Goal: Task Accomplishment & Management: Manage account settings

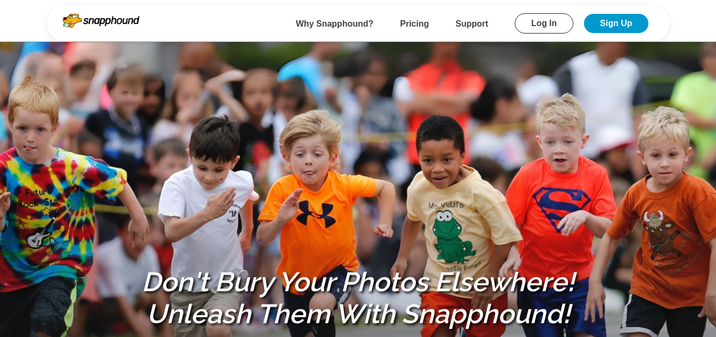
drag, startPoint x: 551, startPoint y: 25, endPoint x: 534, endPoint y: 29, distance: 17.6
click at [551, 25] on link "Log In" at bounding box center [544, 23] width 59 height 20
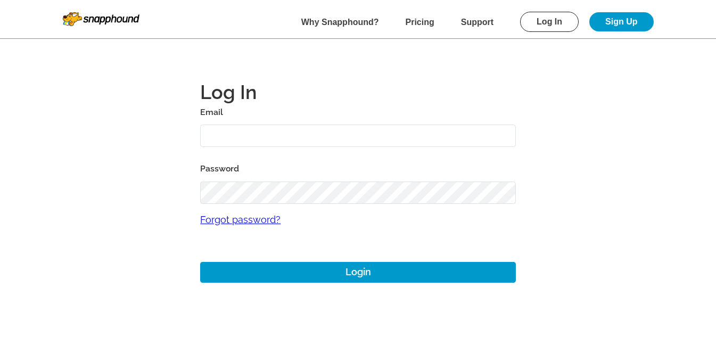
click at [254, 145] on input "text" at bounding box center [358, 136] width 316 height 23
paste input "[DATE]"
type input "[DATE][EMAIL_ADDRESS][DOMAIN_NAME]"
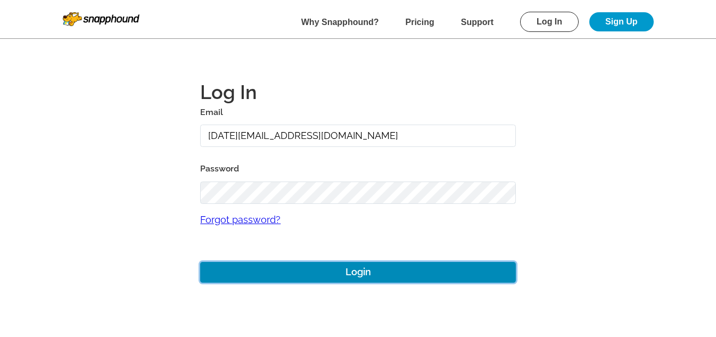
click at [425, 273] on button "Login" at bounding box center [358, 272] width 316 height 21
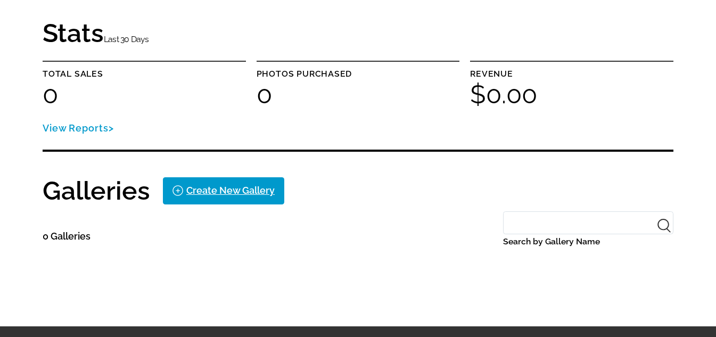
scroll to position [147, 0]
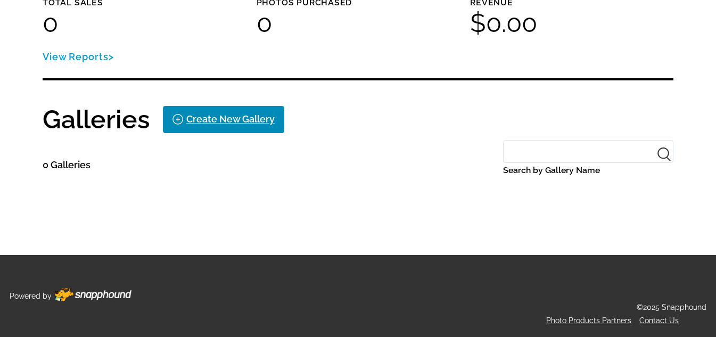
click at [236, 127] on div "Create New Gallery" at bounding box center [230, 119] width 88 height 17
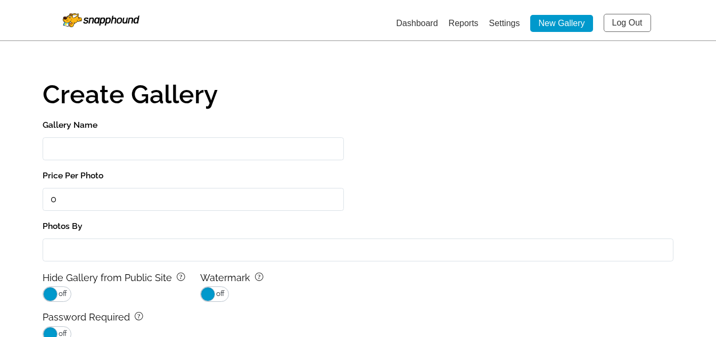
click at [115, 147] on input "Gallery Name" at bounding box center [193, 148] width 301 height 23
paste input "[DATE]"
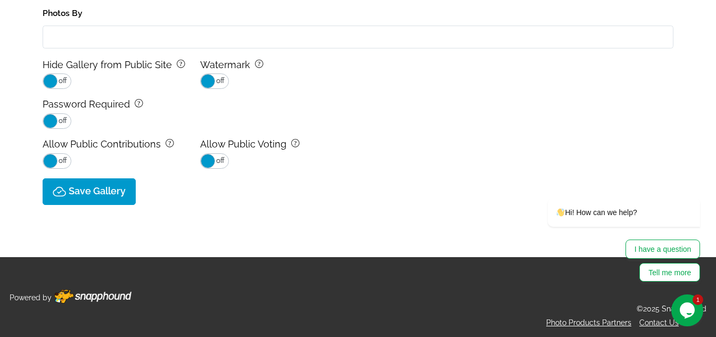
type input "[DATE]"
click at [60, 197] on icon at bounding box center [59, 192] width 13 height 18
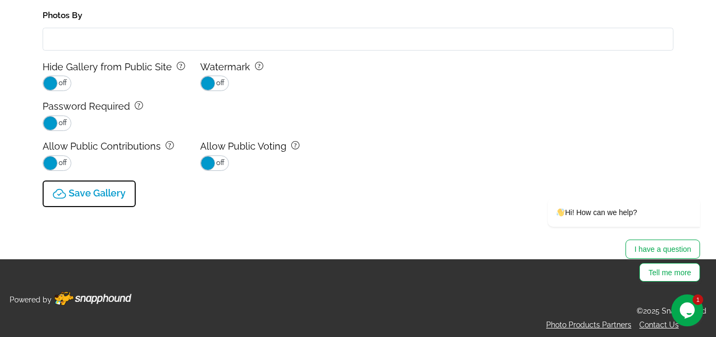
scroll to position [37, 0]
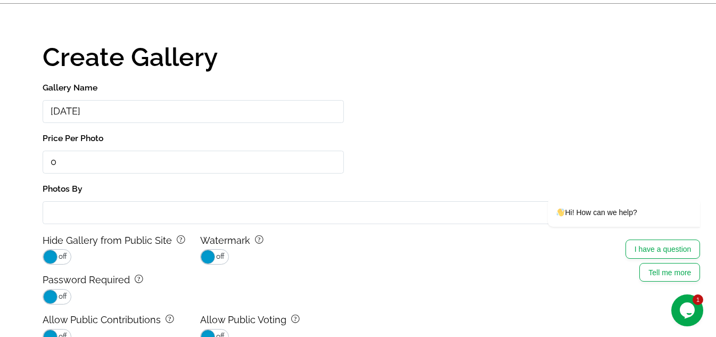
type input "0.0"
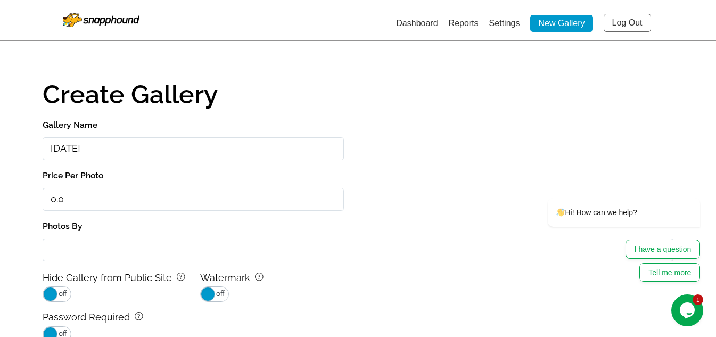
select select "onlyShowInGallery"
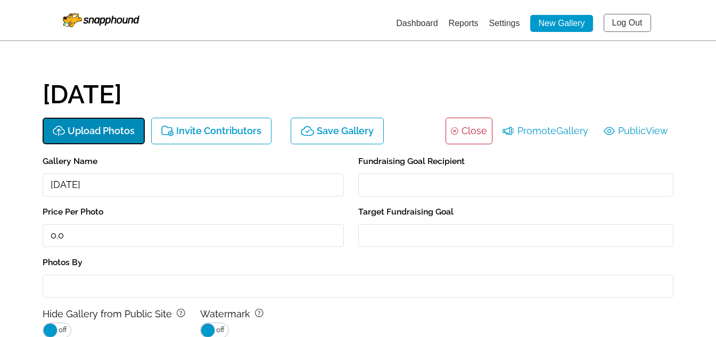
click at [135, 123] on button "Upload Photos" at bounding box center [94, 131] width 102 height 27
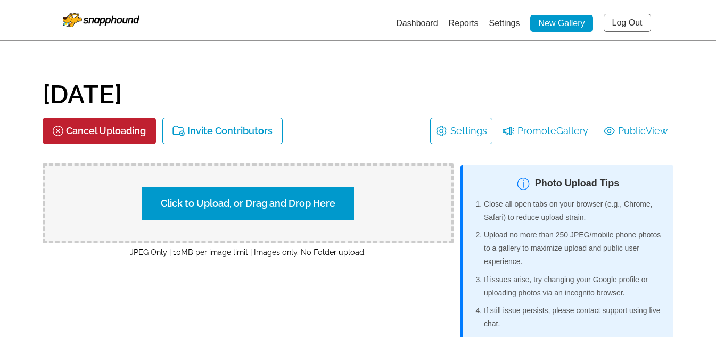
click at [318, 194] on label "Click to Upload, or Drag and Drop Here" at bounding box center [248, 203] width 212 height 33
click at [335, 195] on input "Click to Upload, or Drag and Drop Here" at bounding box center [434, 202] width 199 height 14
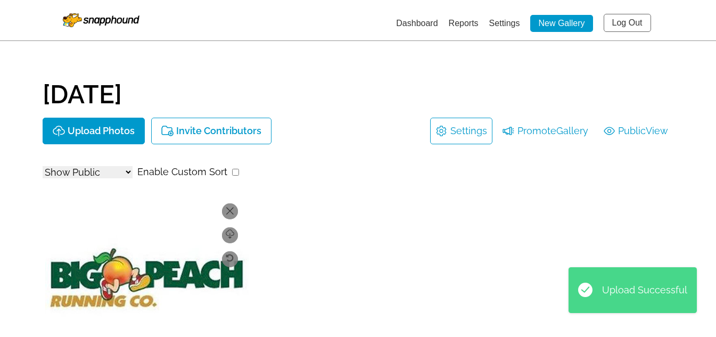
click at [402, 22] on link "Dashboard" at bounding box center [417, 23] width 42 height 9
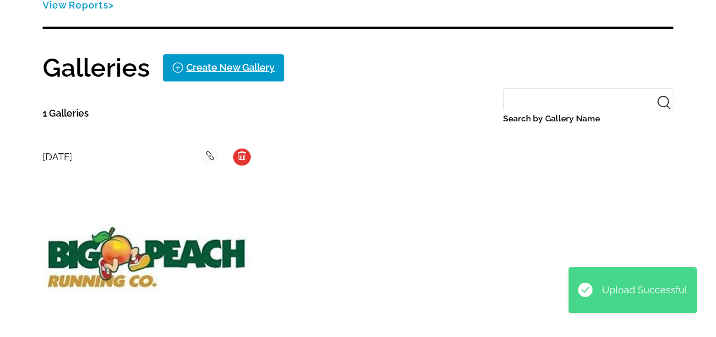
scroll to position [266, 0]
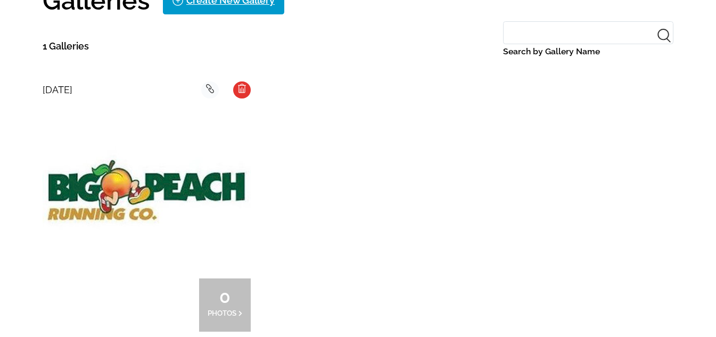
click at [146, 141] on img at bounding box center [147, 190] width 208 height 174
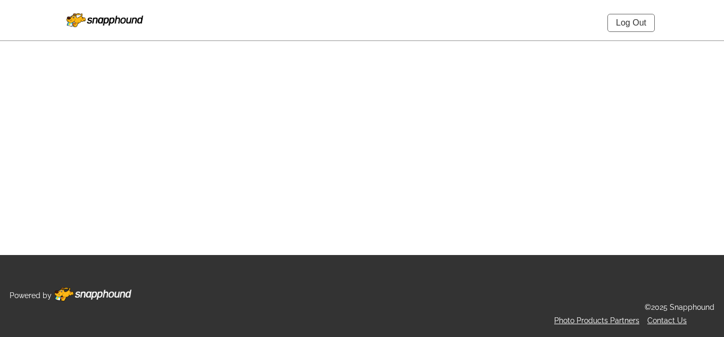
select select "onlyShowInGallery"
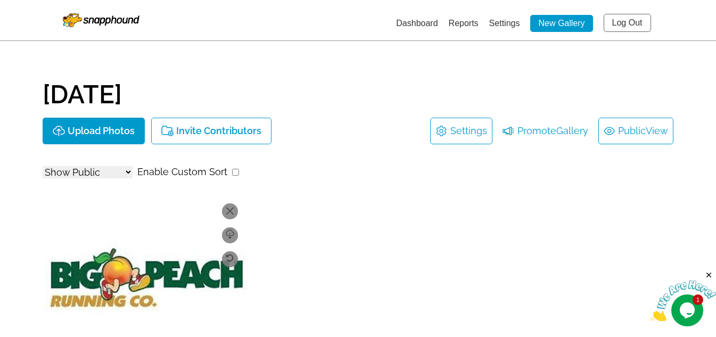
click at [646, 128] on span "View" at bounding box center [657, 130] width 22 height 17
click at [510, 24] on link "Settings" at bounding box center [504, 23] width 31 height 9
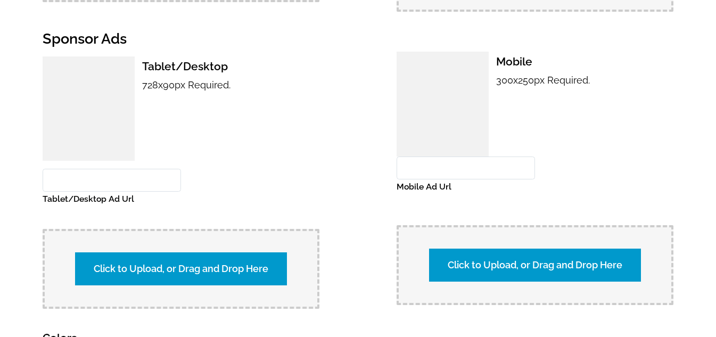
scroll to position [958, 0]
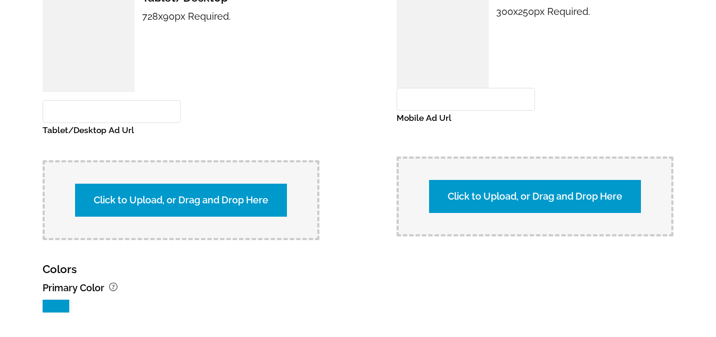
click at [187, 193] on label "Click to Upload, or Drag and Drop Here" at bounding box center [181, 200] width 212 height 33
click at [268, 193] on input "Click to Upload, or Drag and Drop Here" at bounding box center [367, 199] width 199 height 14
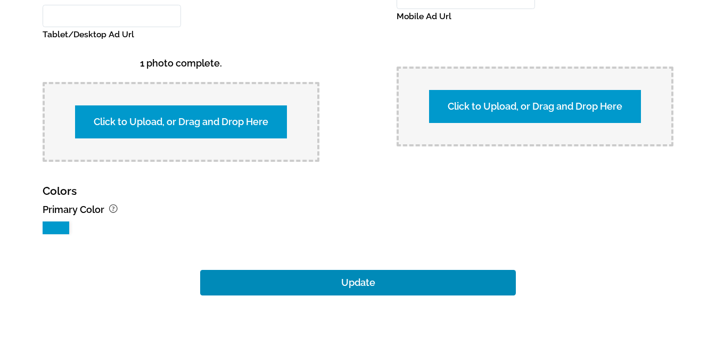
scroll to position [1144, 0]
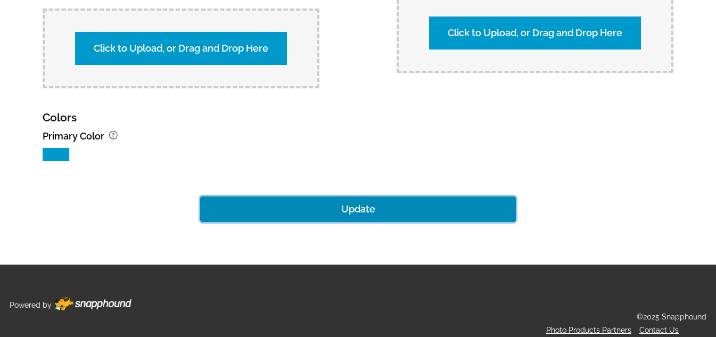
click at [392, 196] on button "Update" at bounding box center [358, 209] width 316 height 26
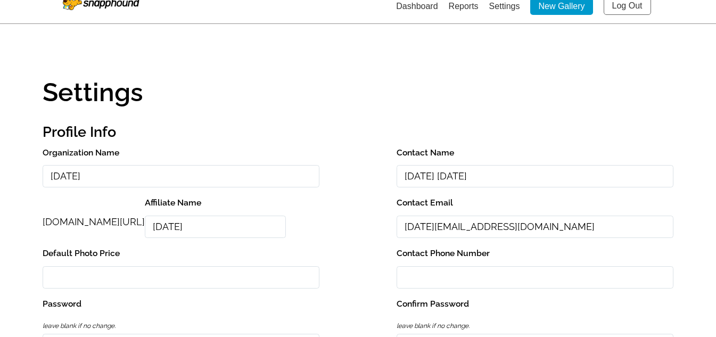
scroll to position [0, 0]
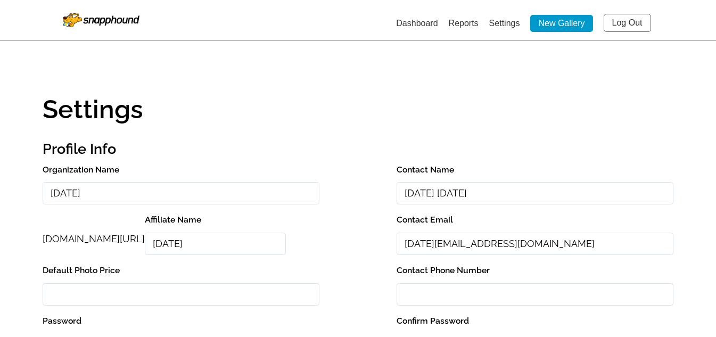
click at [426, 26] on link "Dashboard" at bounding box center [417, 23] width 42 height 9
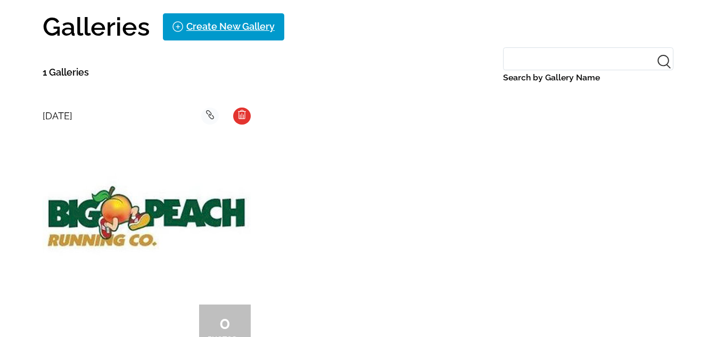
scroll to position [266, 0]
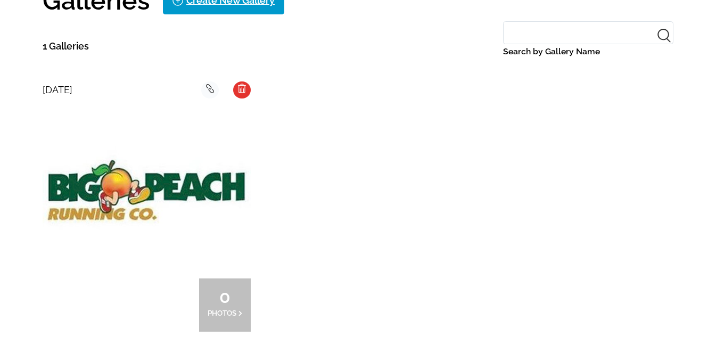
click at [149, 228] on img at bounding box center [147, 190] width 208 height 174
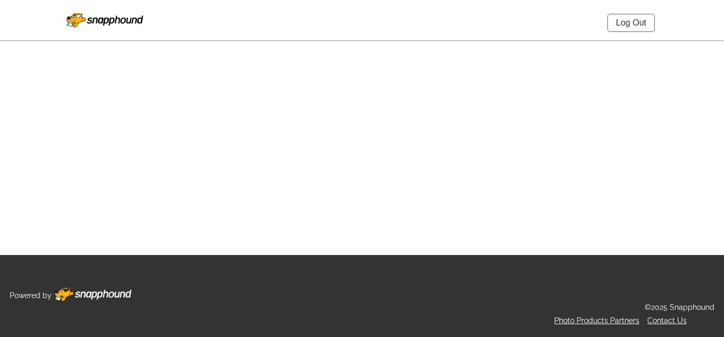
select select "onlyShowInGallery"
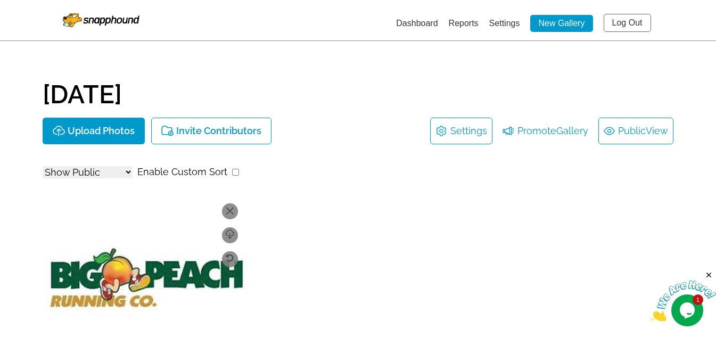
click at [637, 128] on link "Public View" at bounding box center [636, 130] width 64 height 17
click at [491, 24] on link "Settings" at bounding box center [504, 23] width 31 height 9
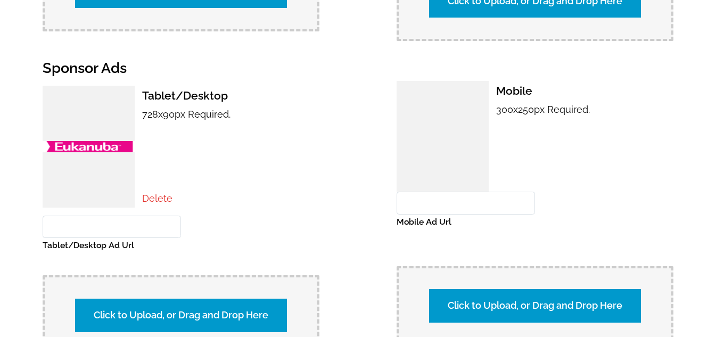
scroll to position [958, 0]
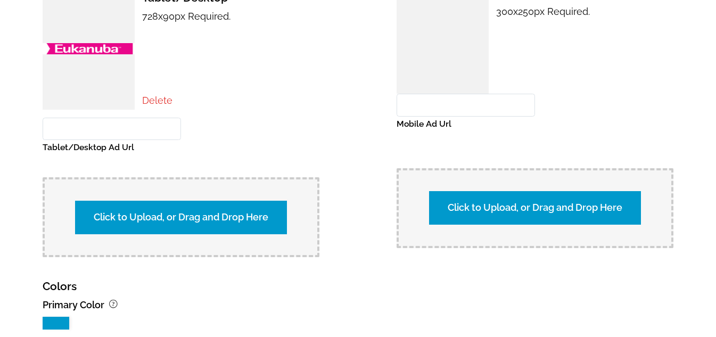
click at [149, 95] on link "Delete" at bounding box center [157, 100] width 30 height 11
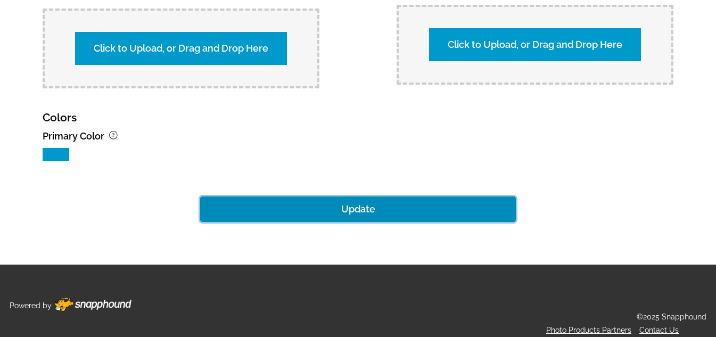
click at [347, 199] on button "Update" at bounding box center [358, 209] width 316 height 26
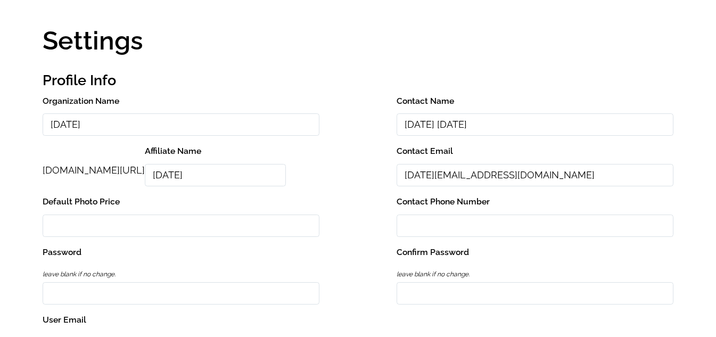
scroll to position [0, 0]
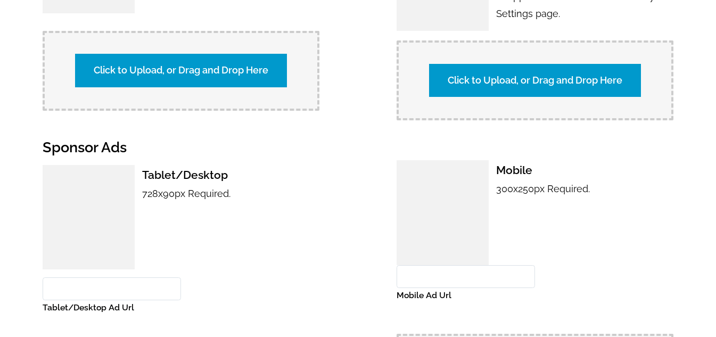
scroll to position [852, 0]
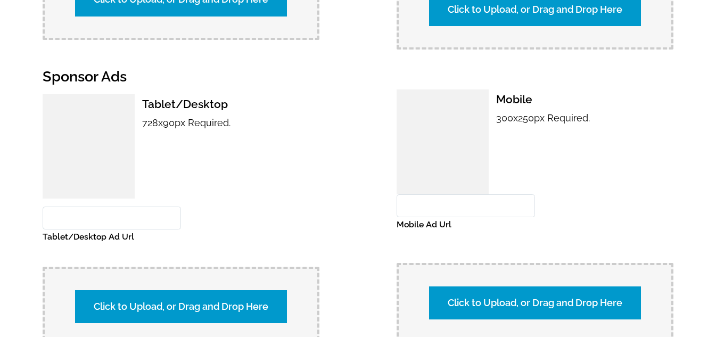
click at [200, 290] on label "Click to Upload, or Drag and Drop Here" at bounding box center [181, 306] width 212 height 33
click at [268, 298] on input "Click to Upload, or Drag and Drop Here" at bounding box center [367, 305] width 199 height 14
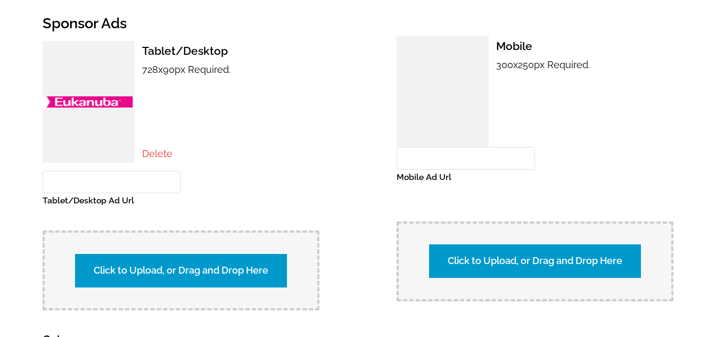
scroll to position [1127, 0]
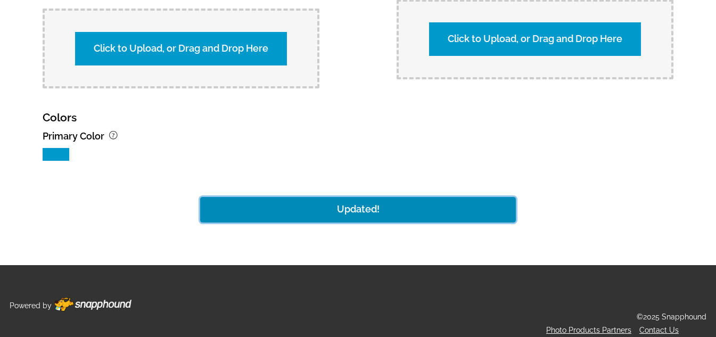
click at [410, 203] on button "Updated!" at bounding box center [358, 210] width 316 height 26
click at [358, 201] on button "Update" at bounding box center [358, 210] width 316 height 26
click at [339, 201] on button "Update" at bounding box center [358, 210] width 316 height 26
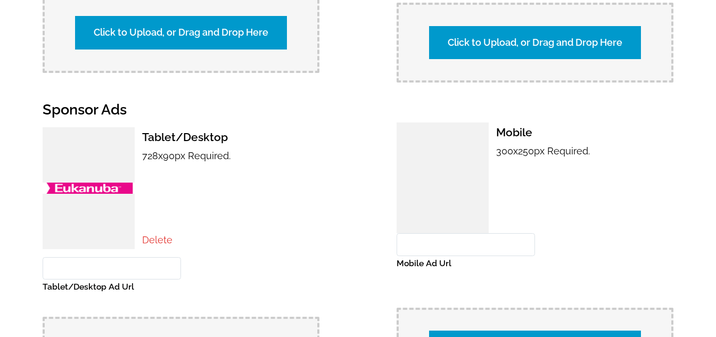
scroll to position [793, 0]
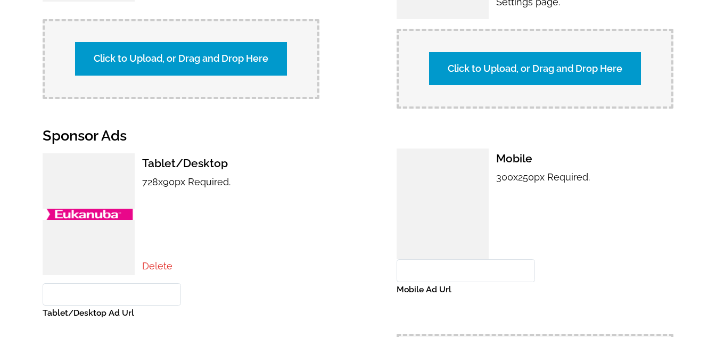
click at [161, 260] on link "Delete" at bounding box center [157, 265] width 30 height 11
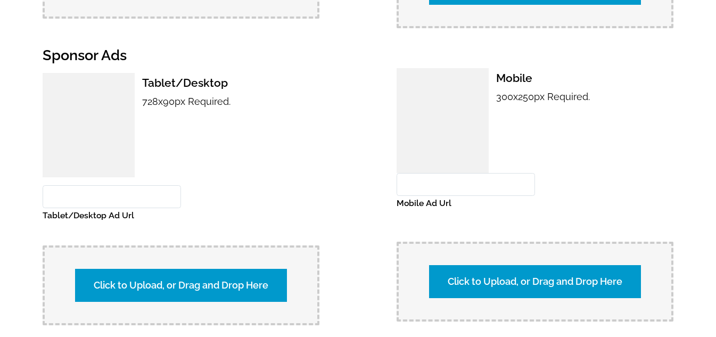
scroll to position [952, 0]
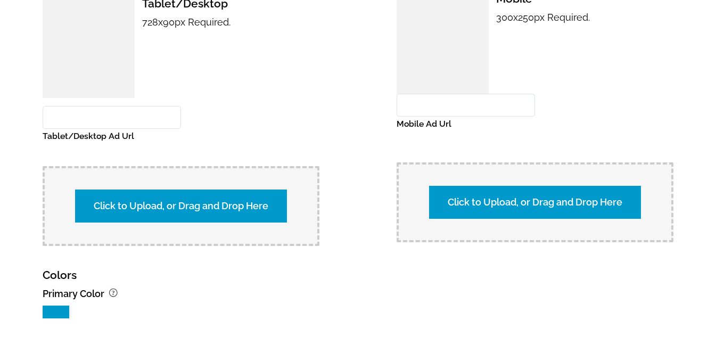
click at [185, 199] on label "Click to Upload, or Drag and Drop Here" at bounding box center [181, 205] width 212 height 33
click at [268, 199] on input "Click to Upload, or Drag and Drop Here" at bounding box center [367, 204] width 199 height 14
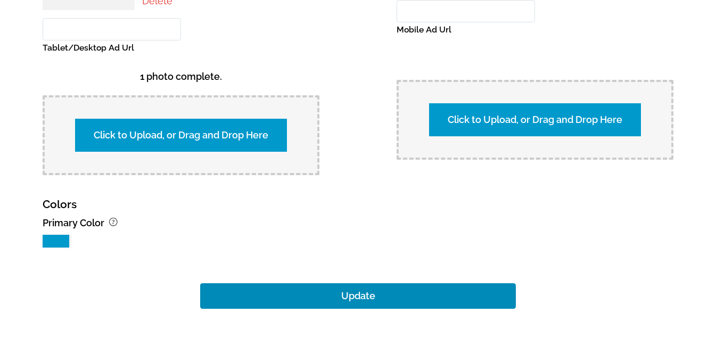
scroll to position [1144, 0]
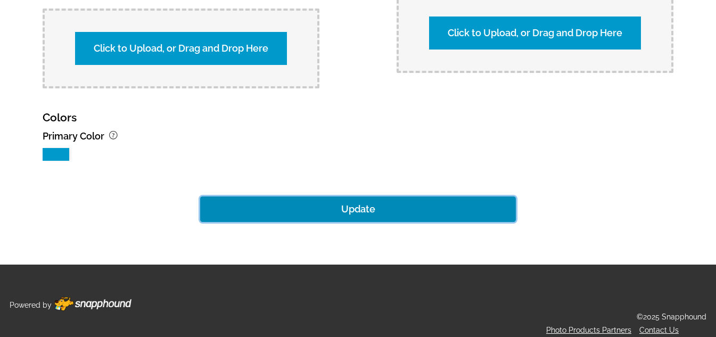
click at [348, 204] on button "Update" at bounding box center [358, 209] width 316 height 26
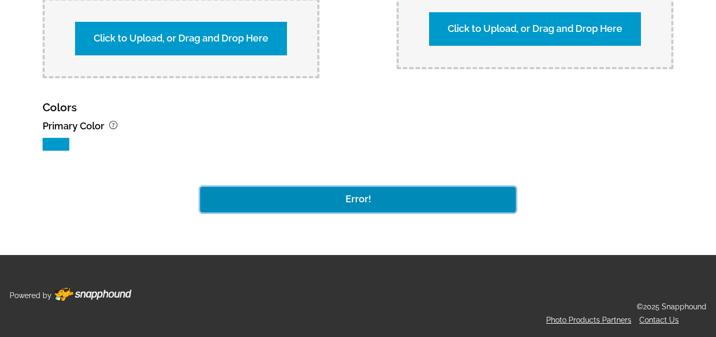
scroll to position [1127, 0]
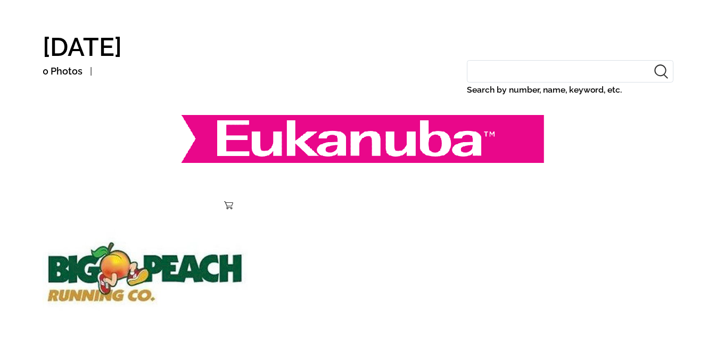
scroll to position [106, 0]
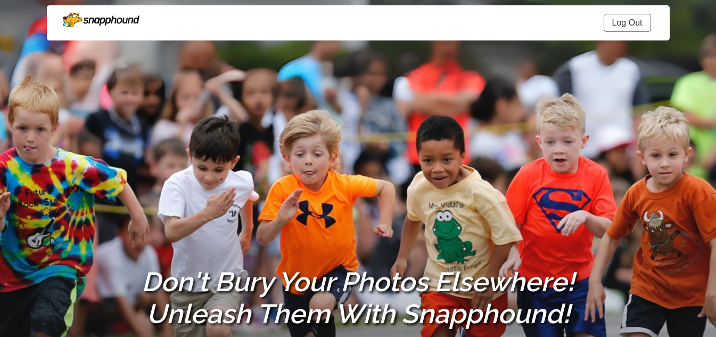
click at [637, 23] on link "Log Out" at bounding box center [627, 23] width 47 height 18
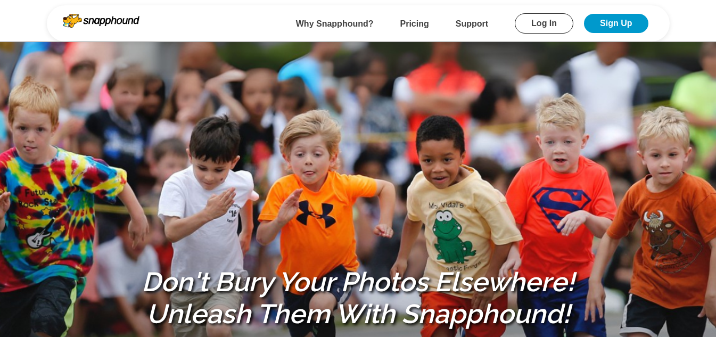
click at [545, 31] on link "Log In" at bounding box center [544, 23] width 59 height 20
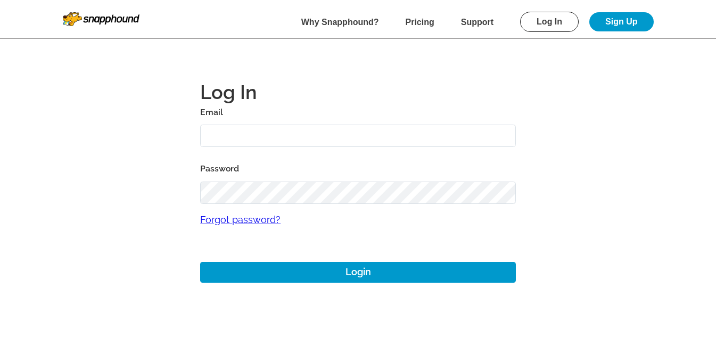
drag, startPoint x: 347, startPoint y: 148, endPoint x: 343, endPoint y: 141, distance: 8.3
click at [347, 148] on div "Email Password Forgot password? Login" at bounding box center [358, 194] width 316 height 178
click at [339, 134] on input "text" at bounding box center [358, 136] width 316 height 23
paste input "[DATE]"
type input "12aug04@gmail.com"
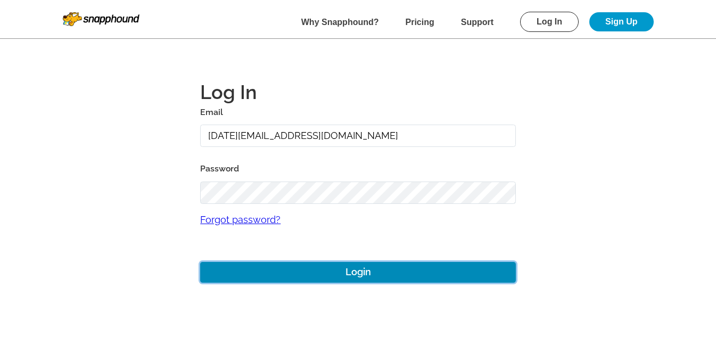
click at [370, 267] on button "Login" at bounding box center [358, 272] width 316 height 21
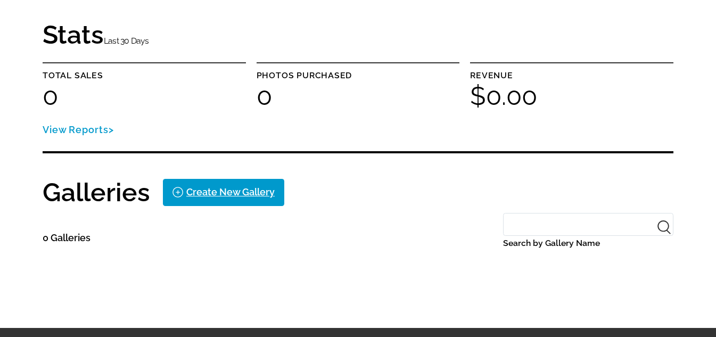
scroll to position [147, 0]
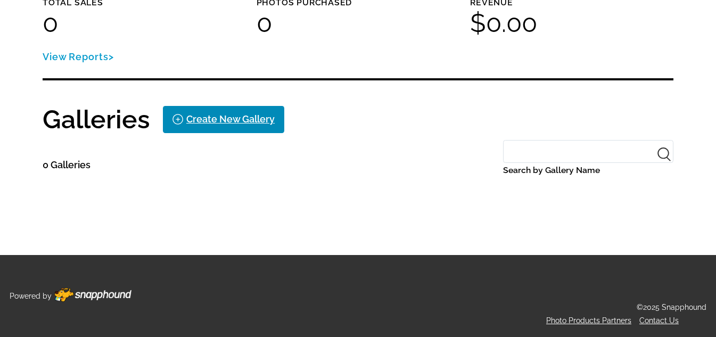
click at [237, 113] on div "Create New Gallery" at bounding box center [230, 119] width 88 height 17
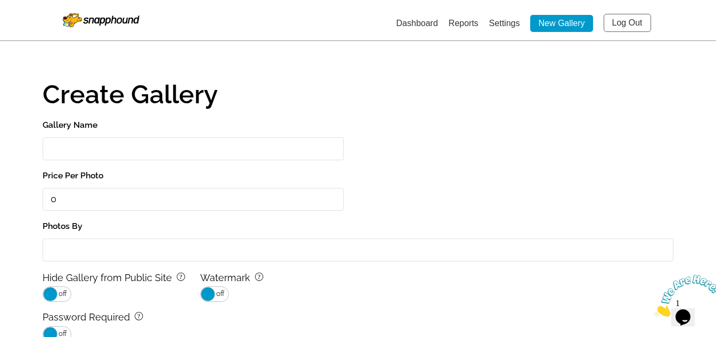
click at [114, 153] on input "Gallery Name" at bounding box center [193, 148] width 301 height 23
paste input "[DATE]"
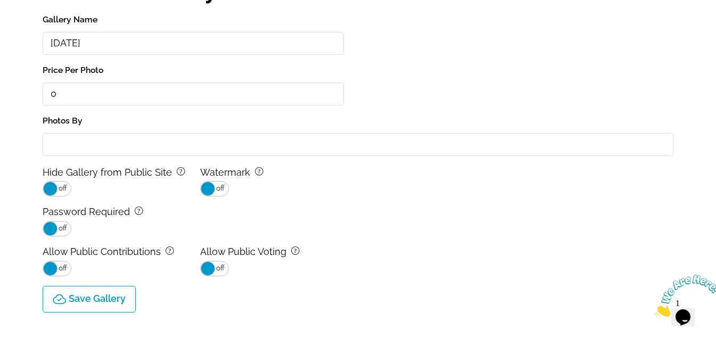
scroll to position [215, 0]
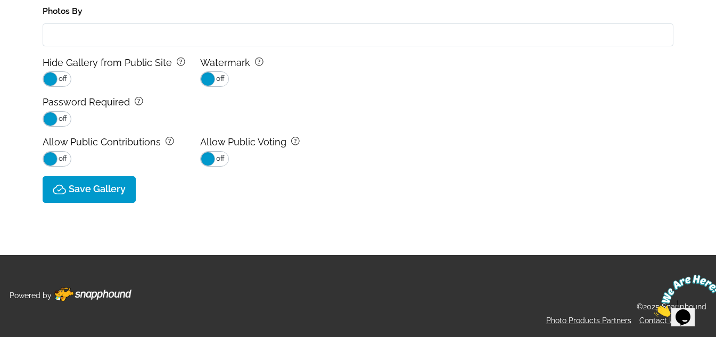
type input "[DATE]"
click at [119, 189] on p "Save Gallery" at bounding box center [97, 189] width 57 height 11
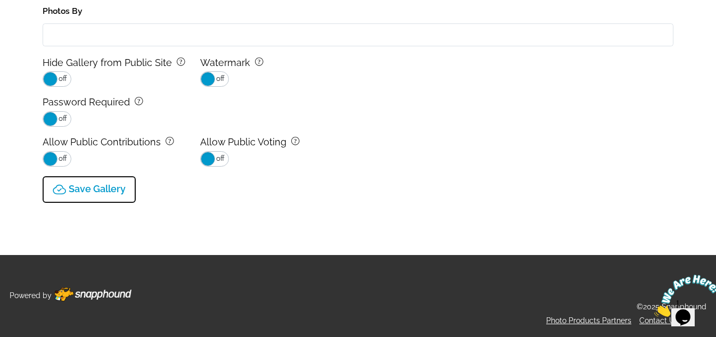
type input "0.0"
select select "onlyShowInGallery"
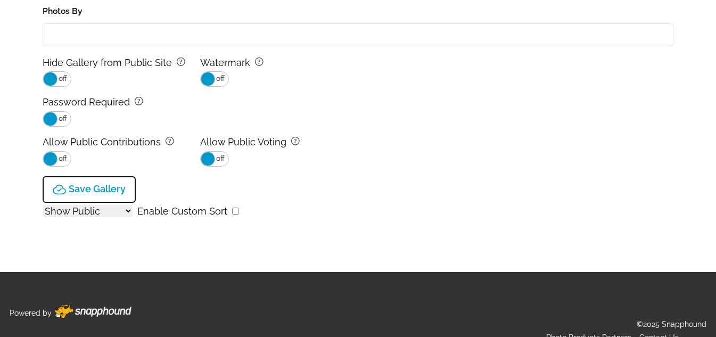
scroll to position [0, 0]
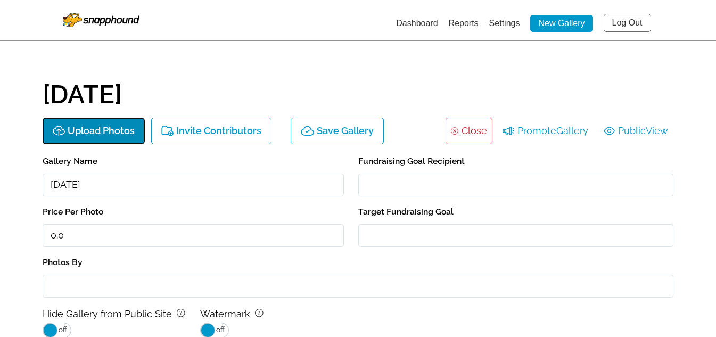
click at [91, 132] on p "Upload Photos" at bounding box center [101, 131] width 67 height 11
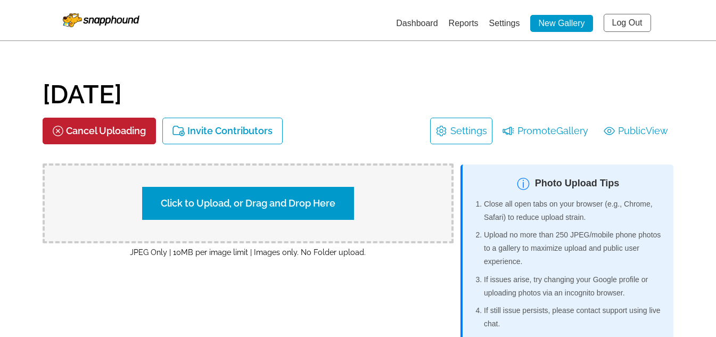
click at [273, 213] on label "Click to Upload, or Drag and Drop Here" at bounding box center [248, 203] width 212 height 33
click at [335, 209] on input "Click to Upload, or Drag and Drop Here" at bounding box center [434, 202] width 199 height 14
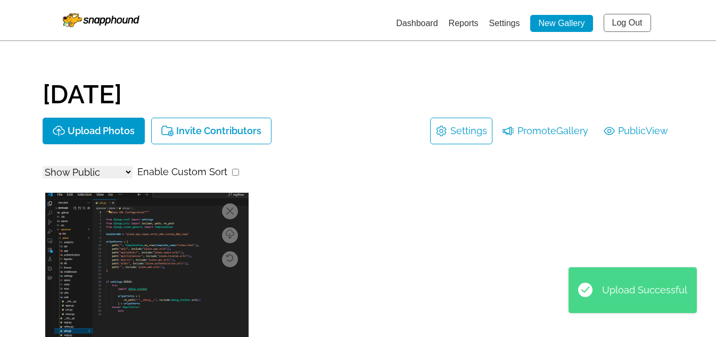
click at [423, 23] on link "Dashboard" at bounding box center [417, 23] width 42 height 9
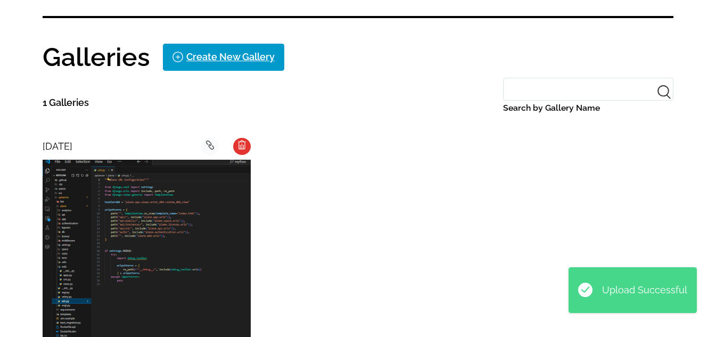
scroll to position [319, 0]
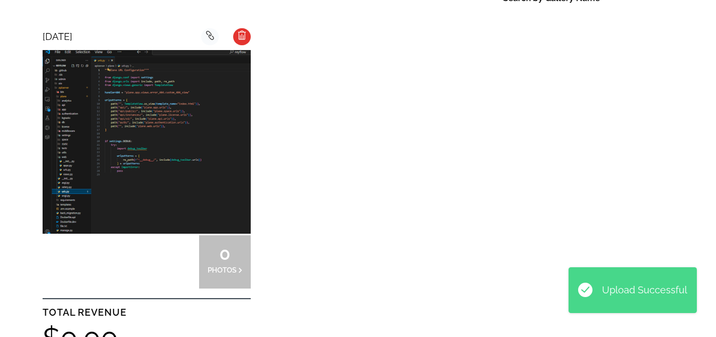
click at [135, 235] on div at bounding box center [121, 261] width 52 height 53
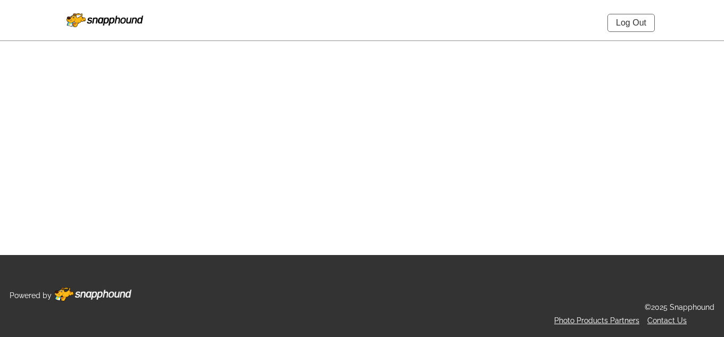
select select "onlyShowInGallery"
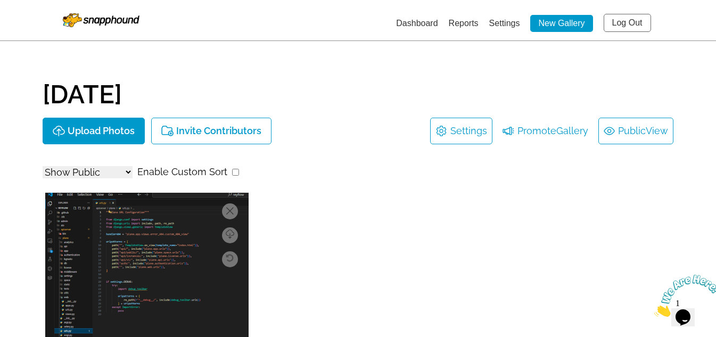
click at [624, 127] on link "Public View" at bounding box center [636, 130] width 64 height 17
click at [624, 128] on link "Public View" at bounding box center [636, 130] width 64 height 17
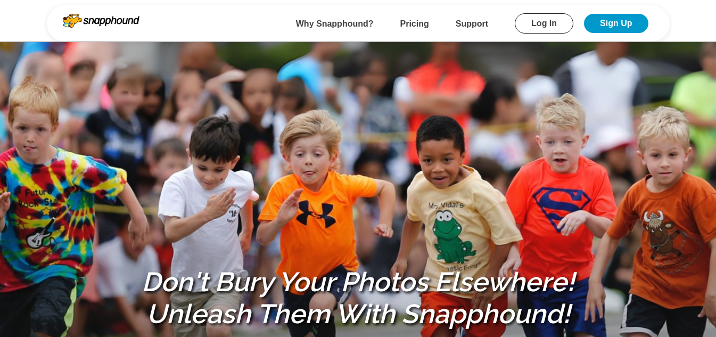
click at [551, 30] on link "Log In" at bounding box center [544, 23] width 59 height 20
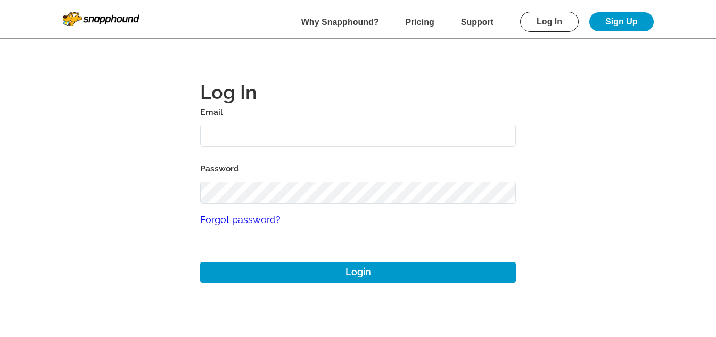
click at [301, 147] on div "Email Password Forgot password? Login" at bounding box center [358, 194] width 316 height 178
click at [301, 140] on input "text" at bounding box center [358, 136] width 316 height 23
paste input "12aug04"
type input "12aug03@gmail.com"
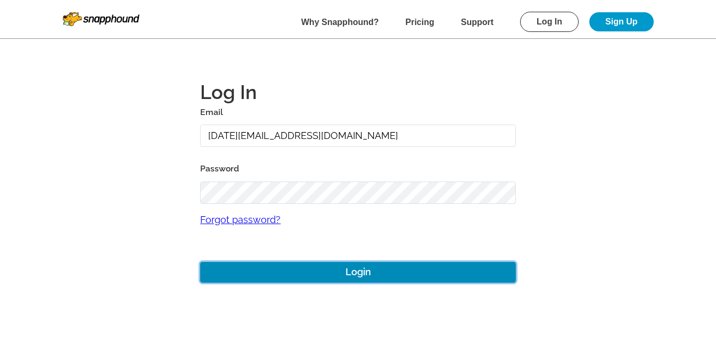
click at [394, 266] on button "Login" at bounding box center [358, 272] width 316 height 21
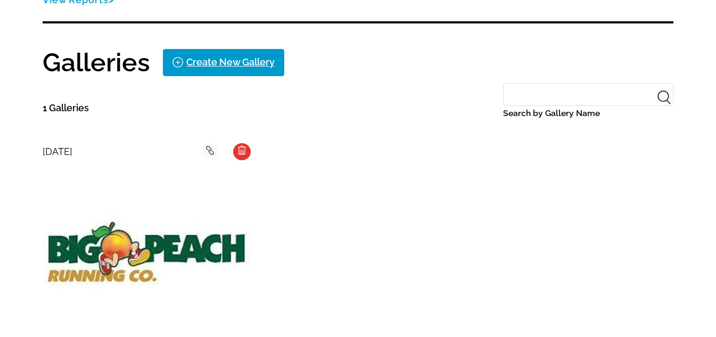
scroll to position [266, 0]
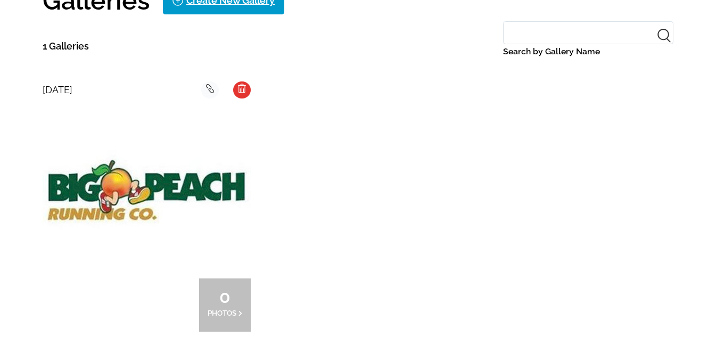
click at [151, 173] on img at bounding box center [147, 190] width 208 height 174
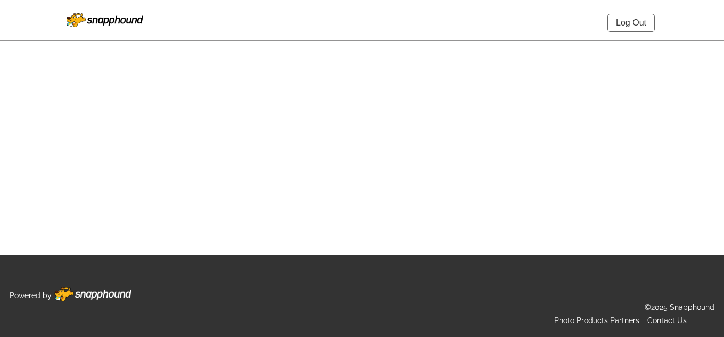
select select "onlyShowInGallery"
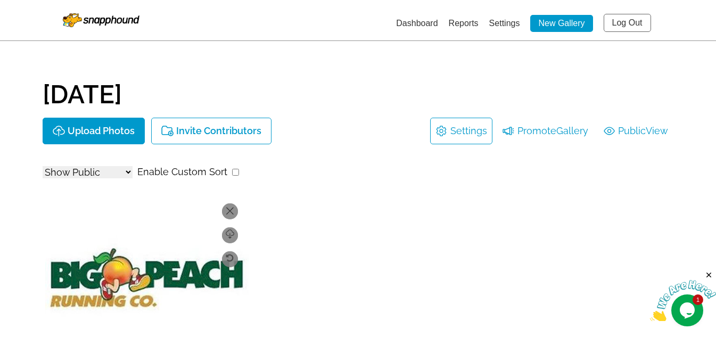
click at [422, 26] on link "Dashboard" at bounding box center [417, 23] width 42 height 9
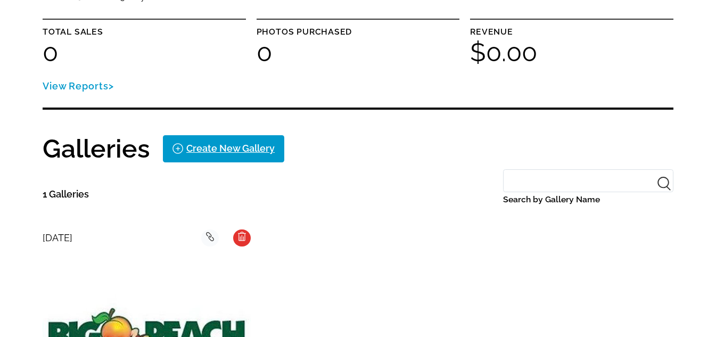
scroll to position [213, 0]
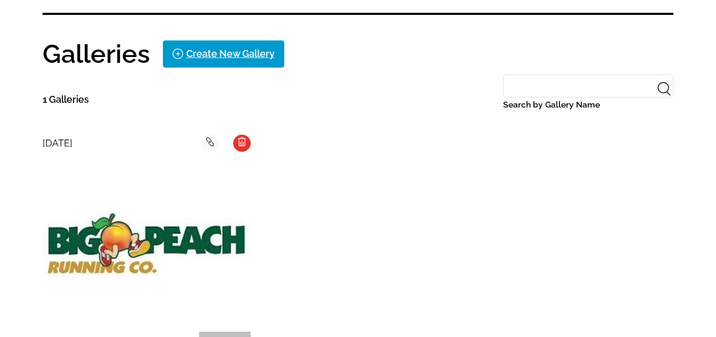
click at [173, 227] on img at bounding box center [147, 243] width 208 height 174
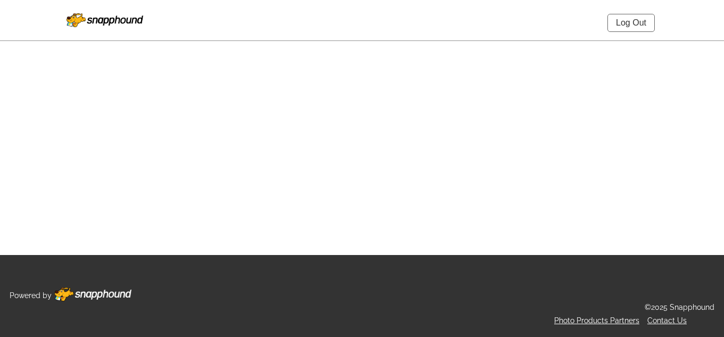
select select "onlyShowInGallery"
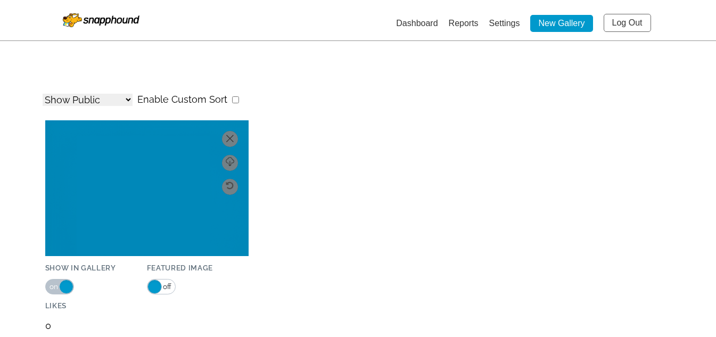
click at [508, 22] on link "Settings" at bounding box center [504, 23] width 31 height 9
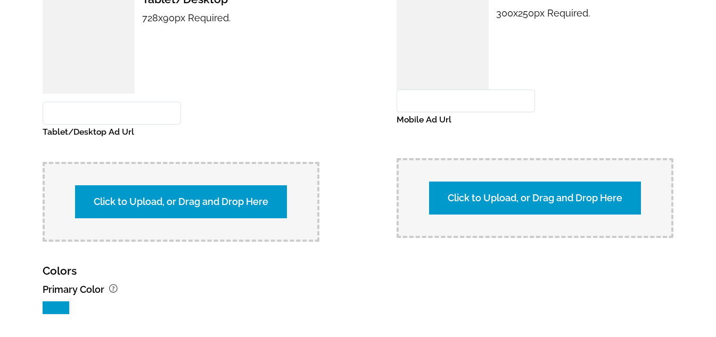
scroll to position [1065, 0]
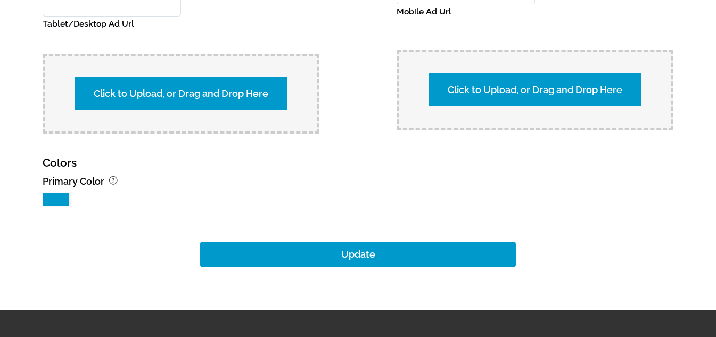
click at [178, 67] on div "Click to Upload, or Drag and Drop Here" at bounding box center [181, 94] width 277 height 80
click at [174, 80] on label "Click to Upload, or Drag and Drop Here" at bounding box center [181, 93] width 212 height 33
click at [268, 85] on input "Click to Upload, or Drag and Drop Here" at bounding box center [367, 92] width 199 height 14
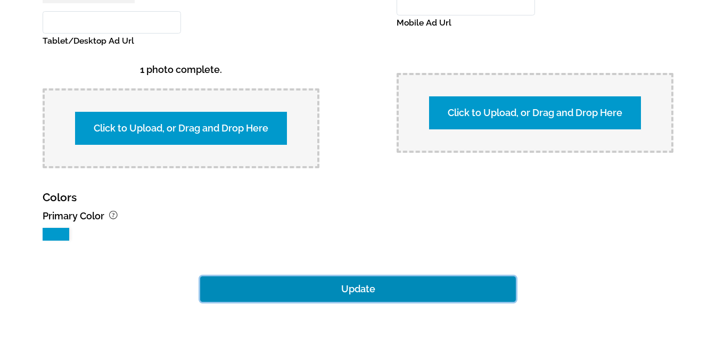
click at [351, 278] on button "Update" at bounding box center [358, 289] width 316 height 26
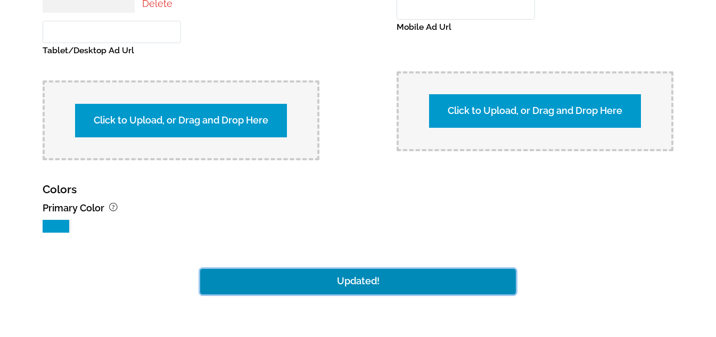
scroll to position [1127, 0]
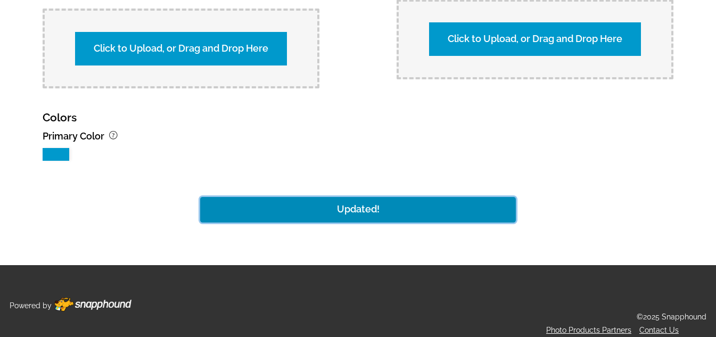
click at [362, 207] on button "Updated!" at bounding box center [358, 210] width 316 height 26
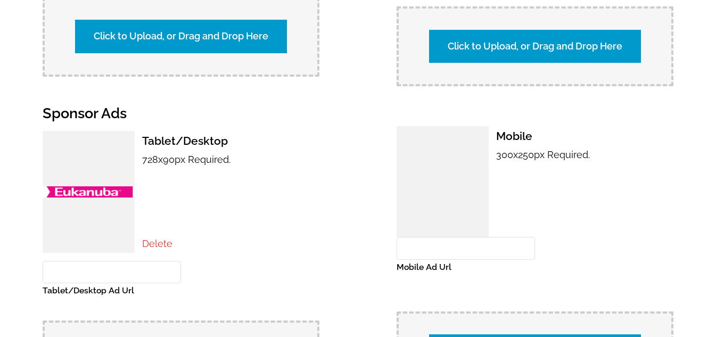
scroll to position [852, 0]
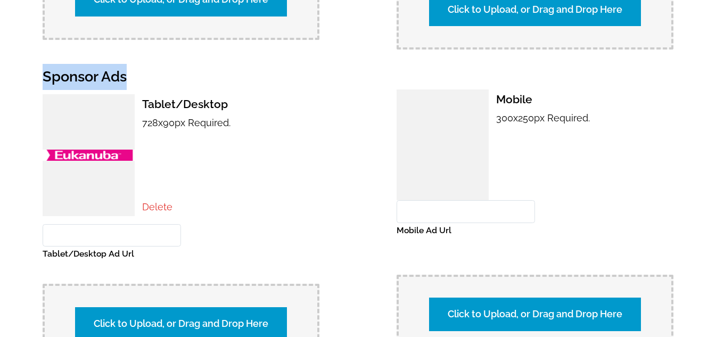
drag, startPoint x: 39, startPoint y: 61, endPoint x: 125, endPoint y: 52, distance: 86.7
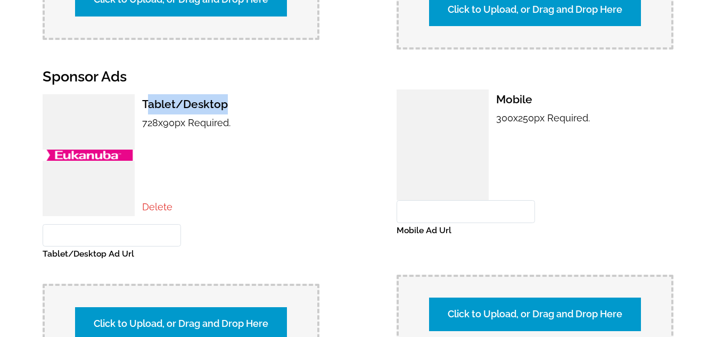
drag, startPoint x: 149, startPoint y: 97, endPoint x: 234, endPoint y: 93, distance: 85.3
click at [234, 94] on h3 "Tablet/Desktop" at bounding box center [230, 104] width 177 height 20
click at [241, 95] on h3 "Tablet/Desktop" at bounding box center [230, 104] width 177 height 20
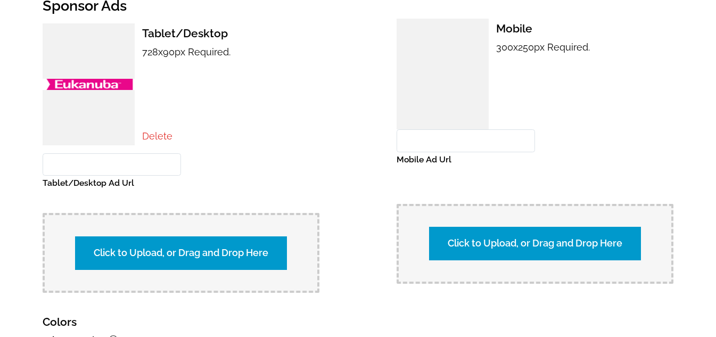
scroll to position [1011, 0]
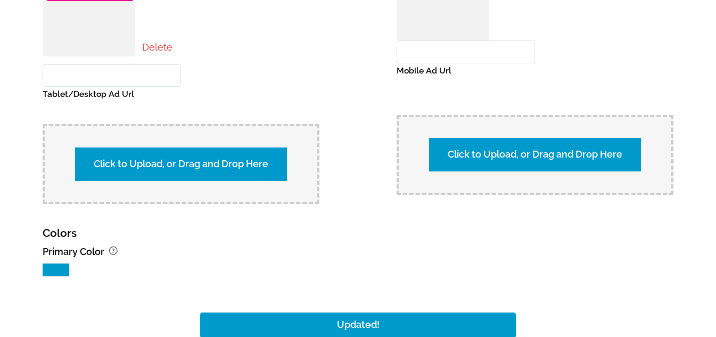
click at [498, 143] on label "Click to Upload, or Drag and Drop Here" at bounding box center [535, 154] width 212 height 33
click at [622, 146] on input "Click to Upload, or Drag and Drop Here" at bounding box center [721, 153] width 199 height 14
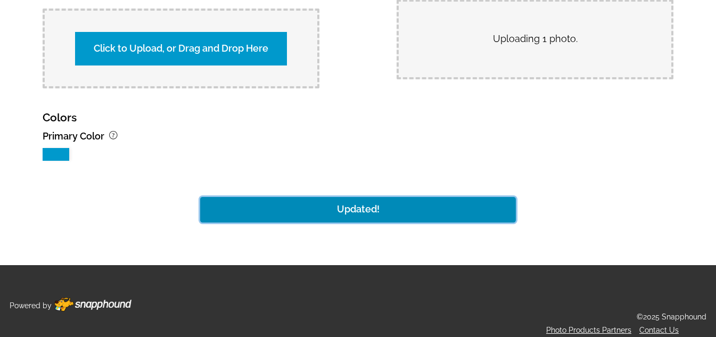
click at [306, 200] on button "Updated!" at bounding box center [358, 210] width 316 height 26
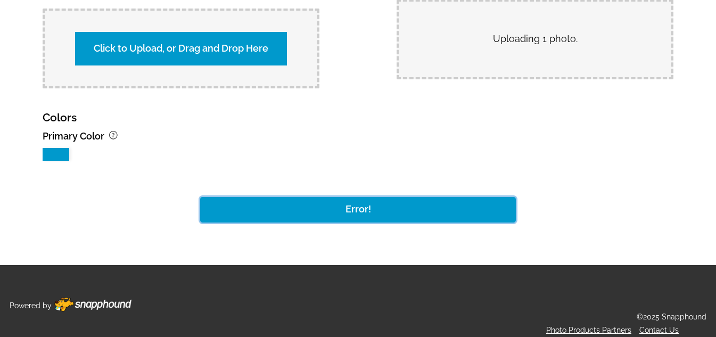
scroll to position [807, 0]
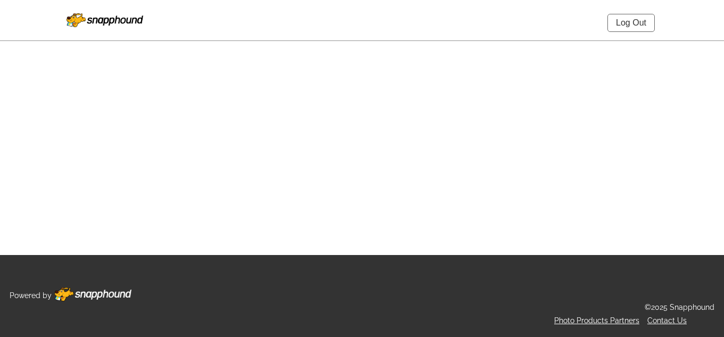
click at [645, 17] on link "Log Out" at bounding box center [630, 23] width 47 height 18
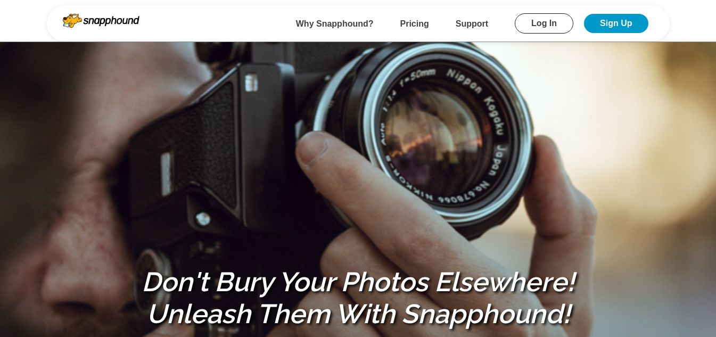
click at [529, 18] on link "Log In" at bounding box center [544, 23] width 59 height 20
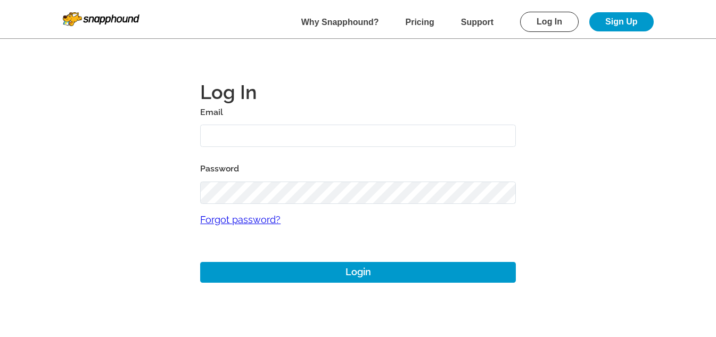
click at [333, 128] on input "text" at bounding box center [358, 136] width 316 height 23
paste input "[DATE]"
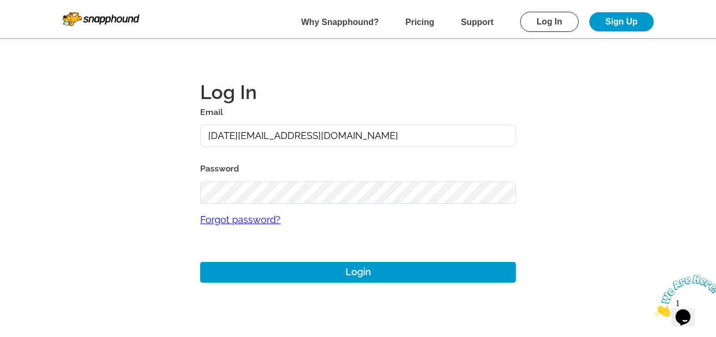
type input "12aug04@gmail.com"
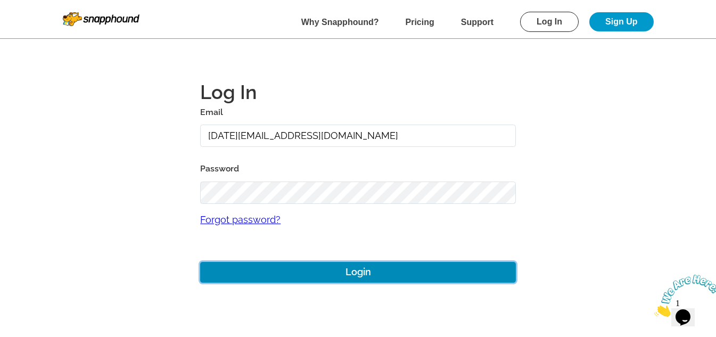
click at [341, 277] on button "Login" at bounding box center [358, 272] width 316 height 21
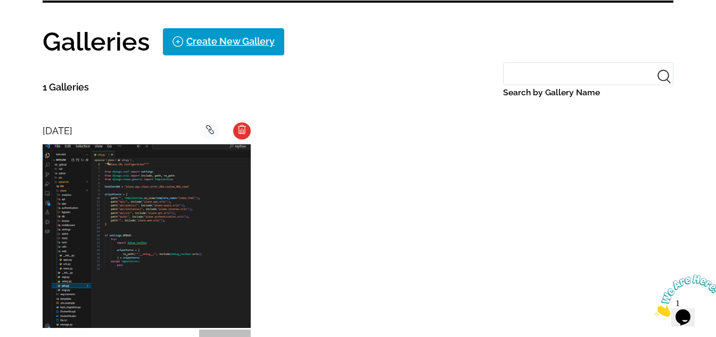
scroll to position [266, 0]
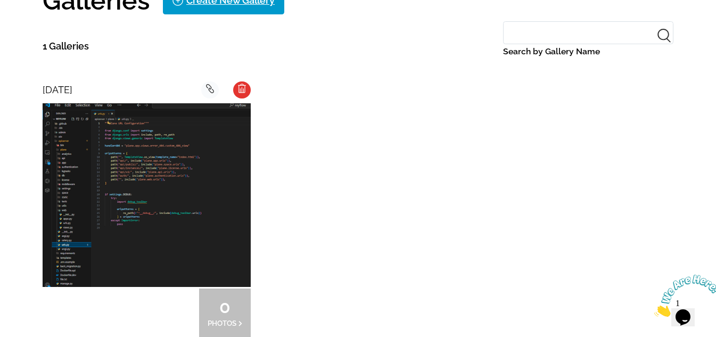
click at [140, 120] on img at bounding box center [147, 195] width 208 height 184
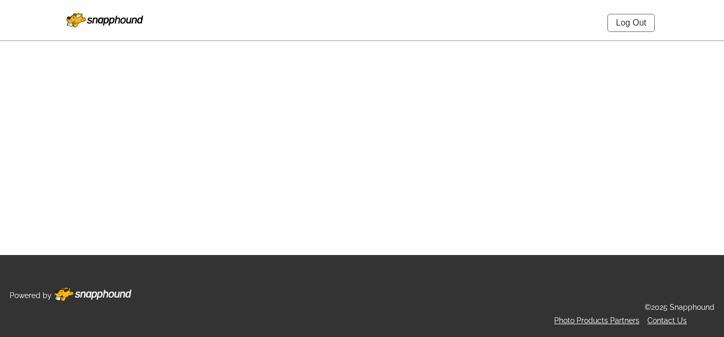
select select "onlyShowInGallery"
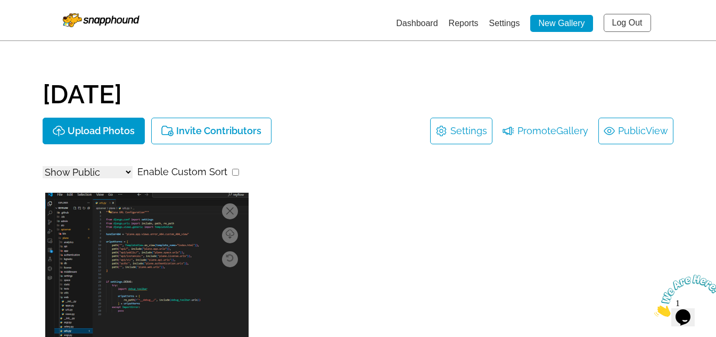
click at [626, 135] on link "Public View" at bounding box center [636, 130] width 64 height 17
click at [613, 27] on link "Log Out" at bounding box center [627, 23] width 47 height 18
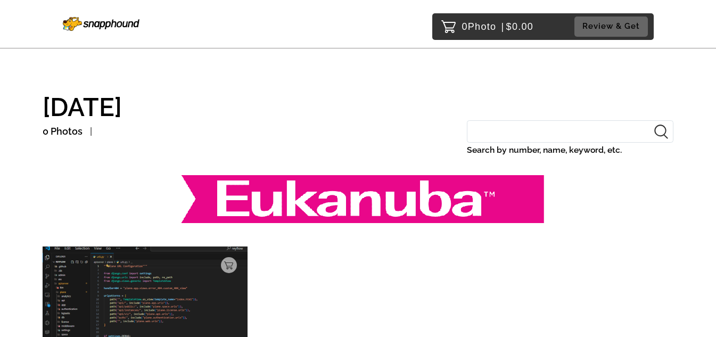
scroll to position [53, 0]
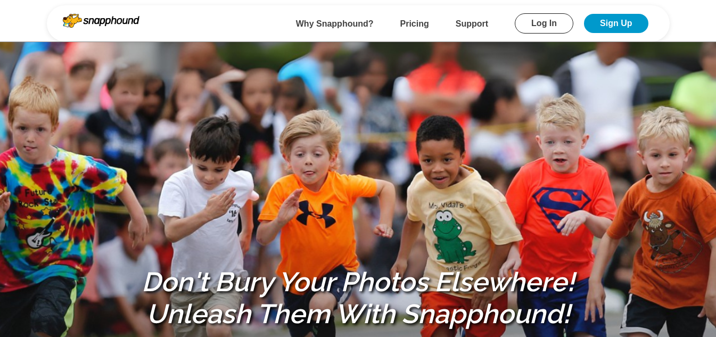
click at [644, 21] on link "Sign Up" at bounding box center [616, 23] width 64 height 19
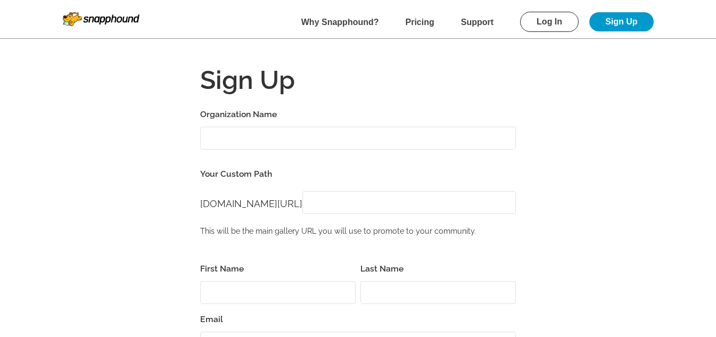
click at [545, 19] on link "Log In" at bounding box center [549, 22] width 59 height 20
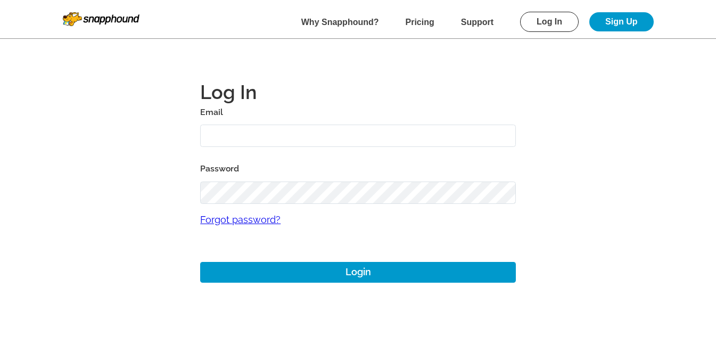
click at [280, 138] on input "text" at bounding box center [358, 136] width 316 height 23
paste input "12aug04"
type input "12aug03@gmail.com"
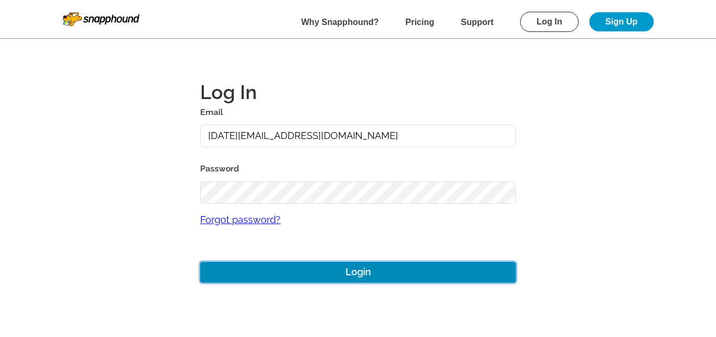
click at [407, 270] on button "Login" at bounding box center [358, 272] width 316 height 21
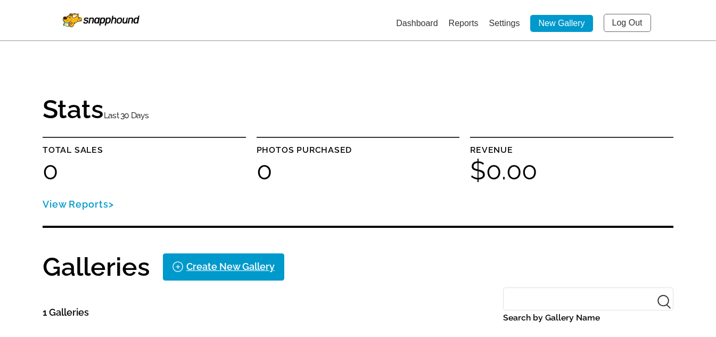
click at [508, 27] on link "Settings" at bounding box center [504, 23] width 31 height 9
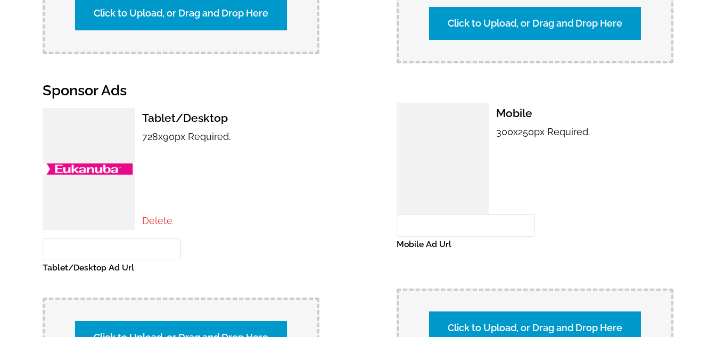
scroll to position [905, 0]
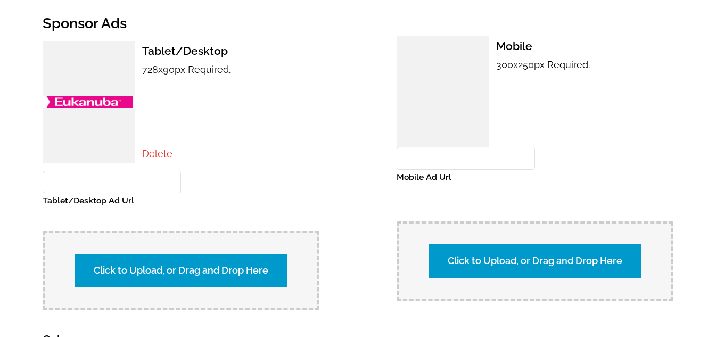
click at [533, 244] on label "Click to Upload, or Drag and Drop Here" at bounding box center [535, 260] width 212 height 33
click at [622, 252] on input "Click to Upload, or Drag and Drop Here" at bounding box center [721, 259] width 199 height 14
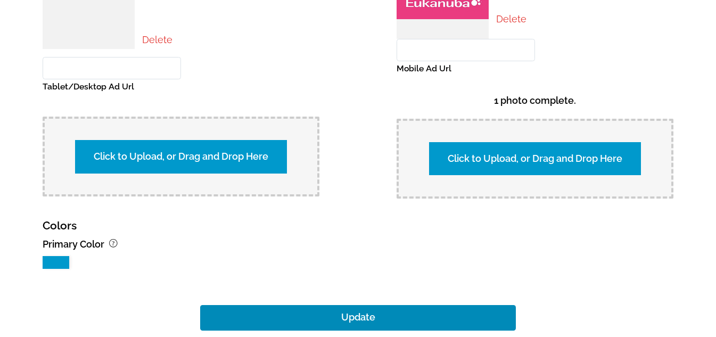
scroll to position [1127, 0]
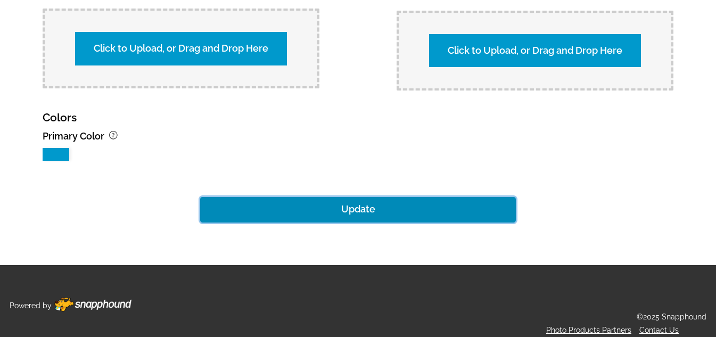
click at [383, 209] on button "Update" at bounding box center [358, 210] width 316 height 26
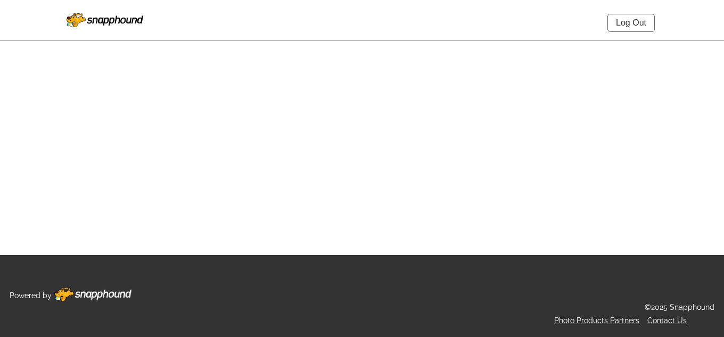
click at [624, 28] on link "Log Out" at bounding box center [630, 23] width 47 height 18
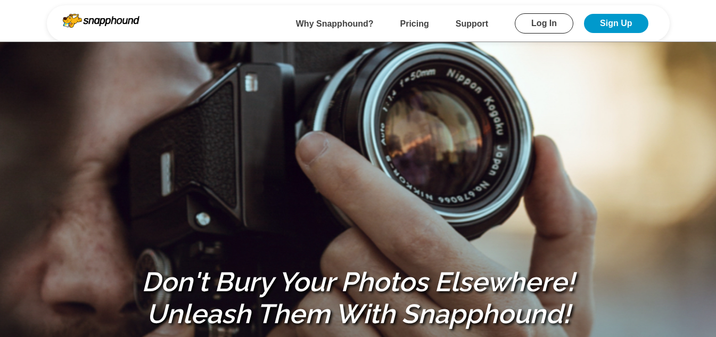
click at [556, 26] on link "Log In" at bounding box center [544, 23] width 59 height 20
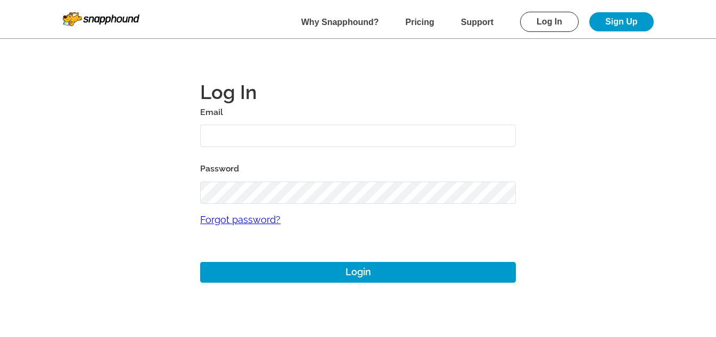
click at [282, 136] on input "text" at bounding box center [358, 136] width 316 height 23
paste input "[DATE]"
click at [411, 144] on input "12aug04@gmail.co,m" at bounding box center [358, 136] width 316 height 23
type input "12aug04@gmail.com"
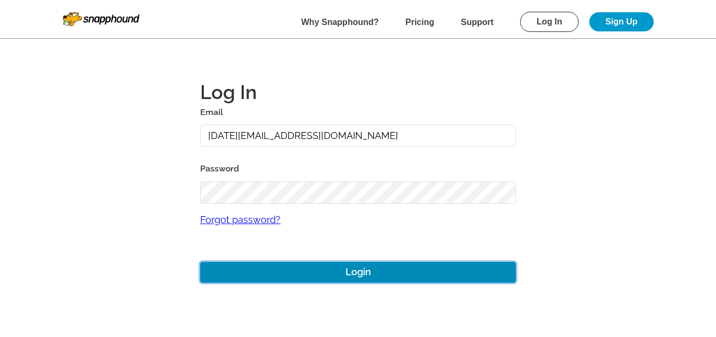
click at [354, 274] on button "Login" at bounding box center [358, 272] width 316 height 21
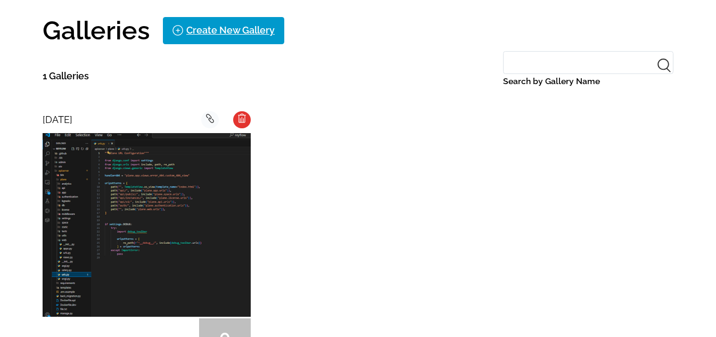
scroll to position [319, 0]
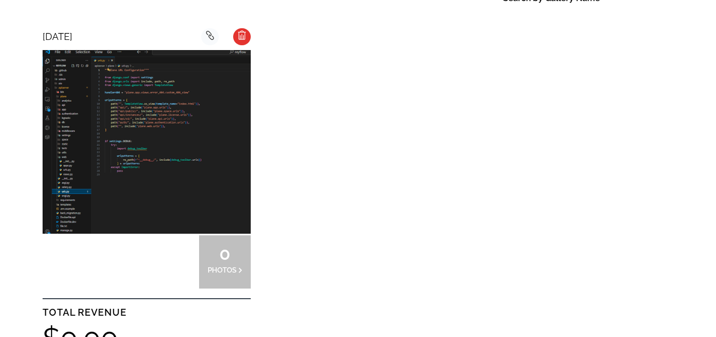
click at [118, 123] on img at bounding box center [147, 142] width 208 height 184
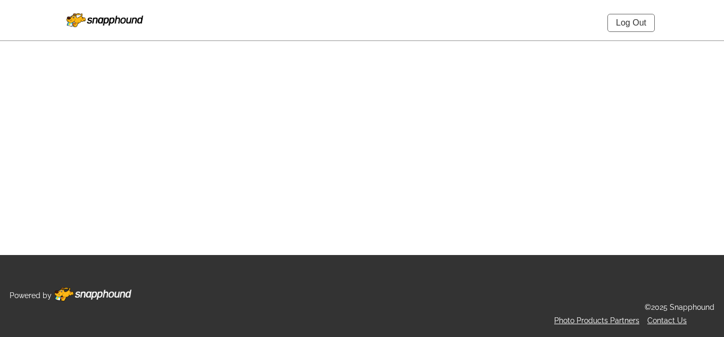
select select "onlyShowInGallery"
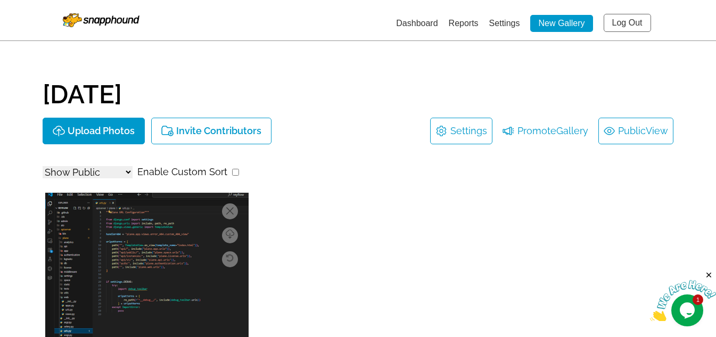
click at [658, 129] on span "View" at bounding box center [657, 130] width 22 height 17
click at [505, 21] on link "Settings" at bounding box center [504, 23] width 31 height 9
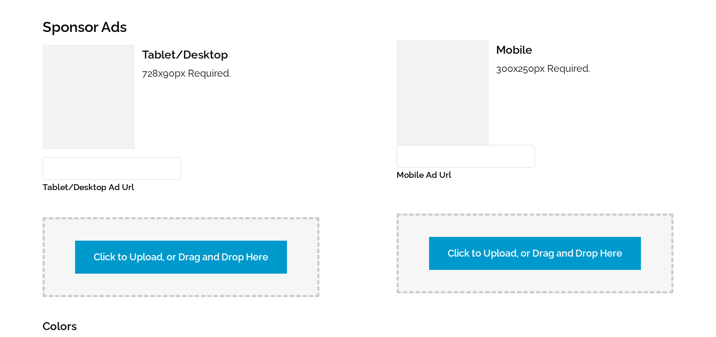
scroll to position [905, 0]
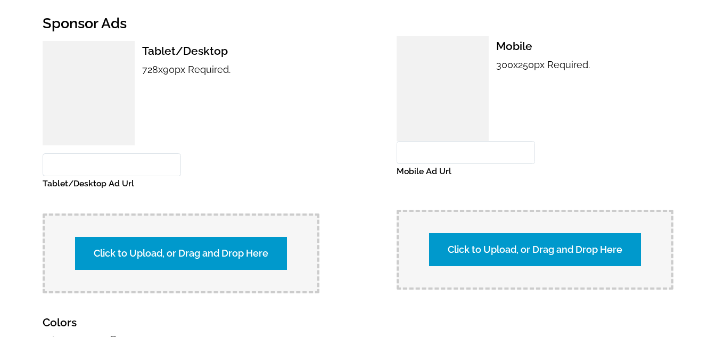
click at [219, 237] on label "Click to Upload, or Drag and Drop Here" at bounding box center [181, 253] width 212 height 33
click at [268, 245] on input "Click to Upload, or Drag and Drop Here" at bounding box center [367, 252] width 199 height 14
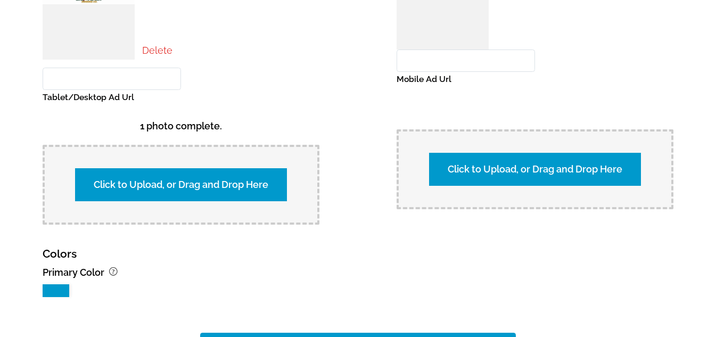
scroll to position [1118, 0]
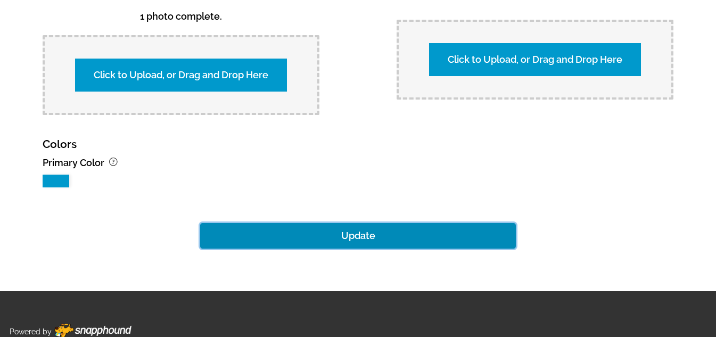
click at [370, 232] on button "Update" at bounding box center [358, 236] width 316 height 26
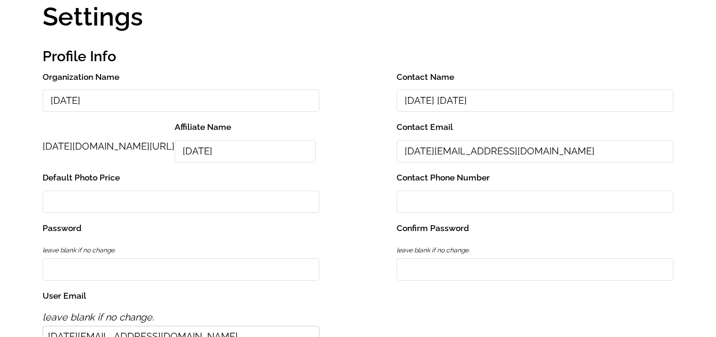
scroll to position [0, 0]
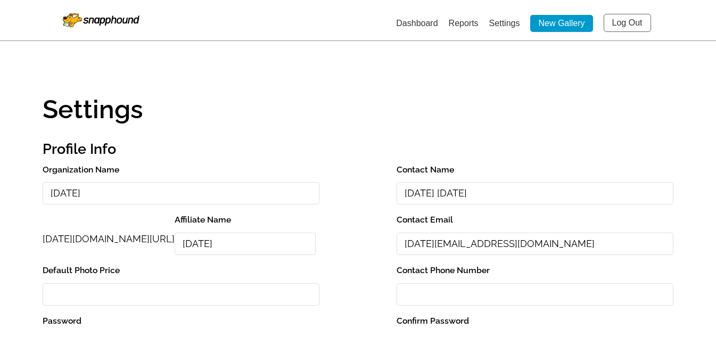
click at [429, 19] on link "Dashboard" at bounding box center [417, 23] width 42 height 9
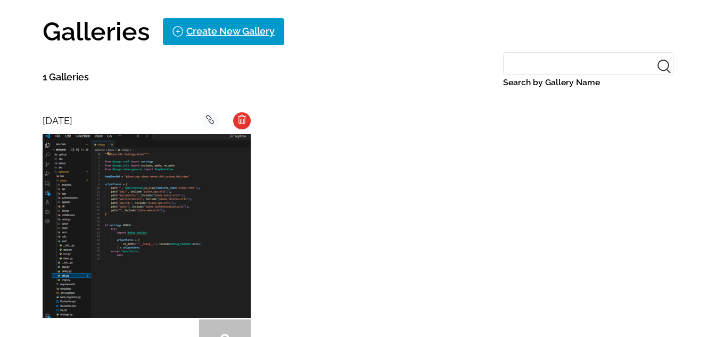
scroll to position [319, 0]
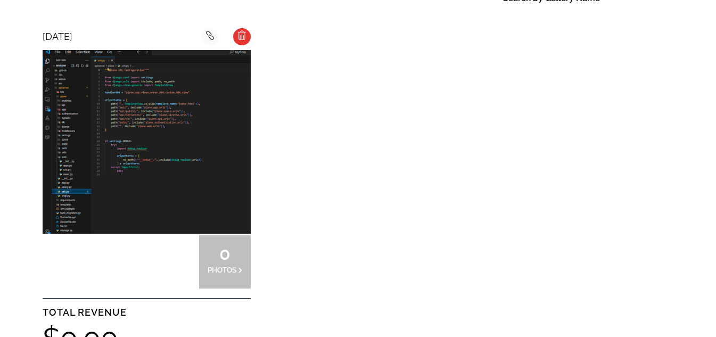
click at [162, 169] on img at bounding box center [147, 142] width 208 height 184
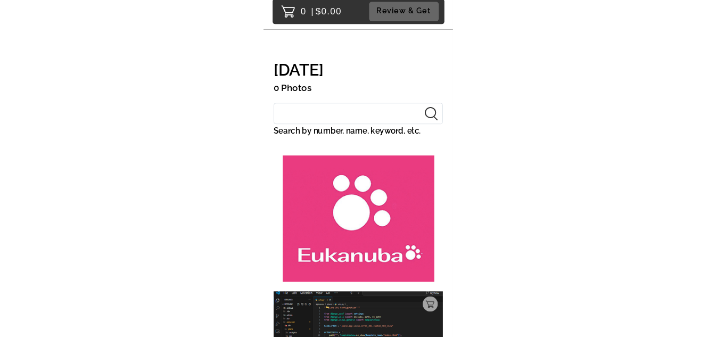
scroll to position [36, 0]
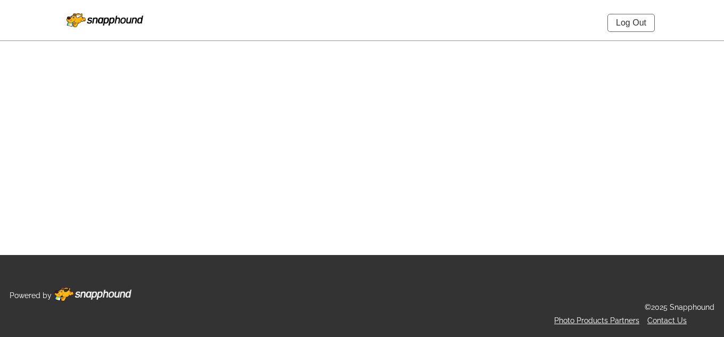
select select "onlyShowInGallery"
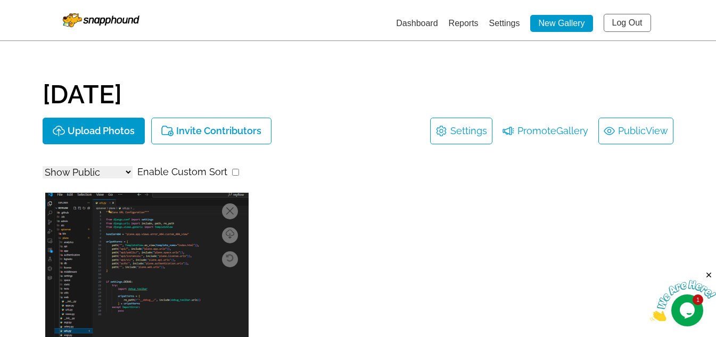
click at [625, 131] on link "Public View" at bounding box center [636, 130] width 64 height 17
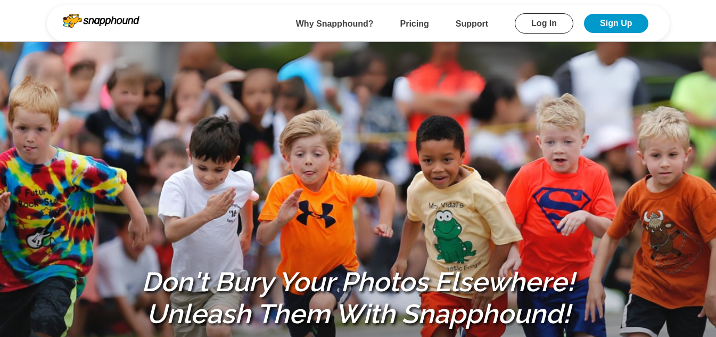
click at [552, 18] on link "Log In" at bounding box center [544, 23] width 59 height 20
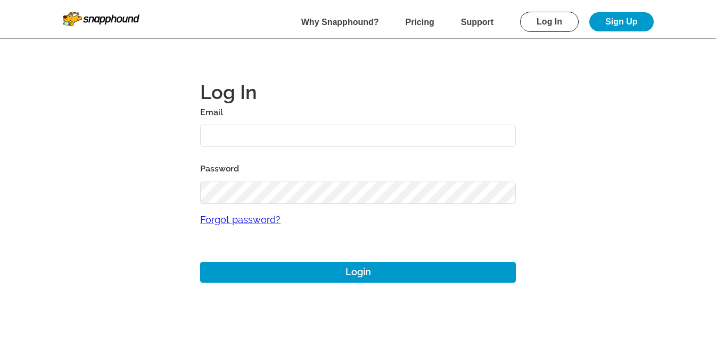
click at [296, 128] on input "text" at bounding box center [358, 136] width 316 height 23
paste input "[DATE]"
type input "12aug03@gmail.com"
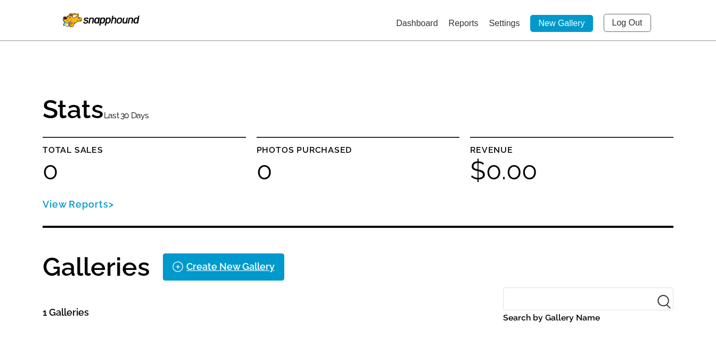
click at [506, 20] on link "Settings" at bounding box center [504, 23] width 31 height 9
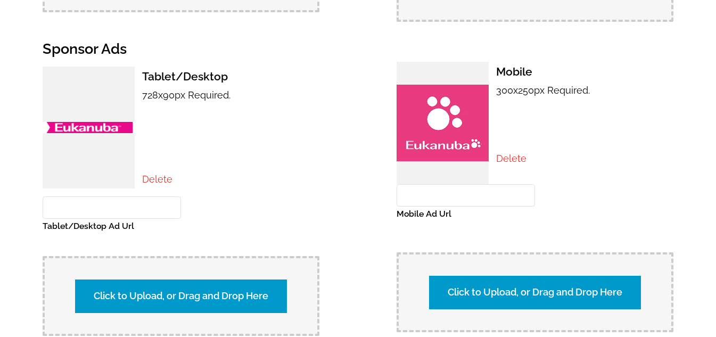
scroll to position [905, 0]
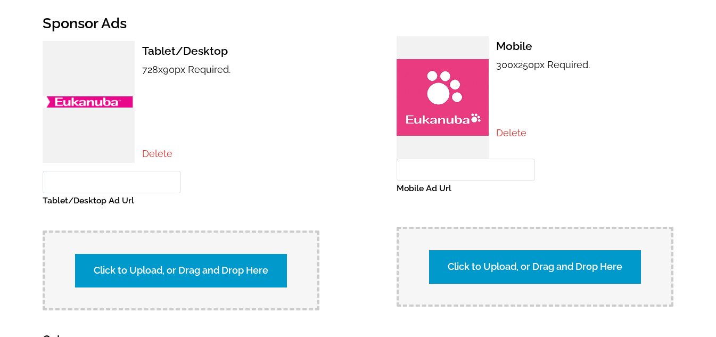
click at [164, 148] on link "Delete" at bounding box center [157, 153] width 30 height 11
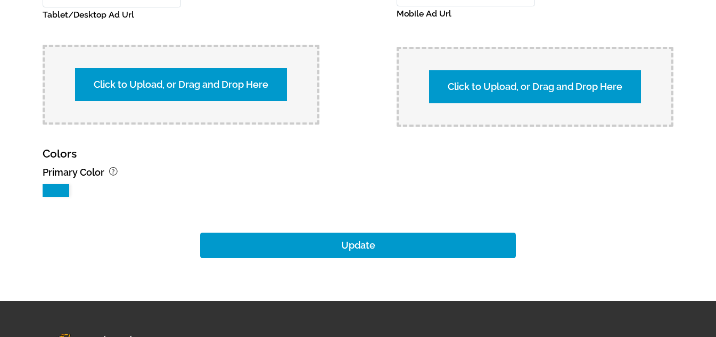
scroll to position [1110, 0]
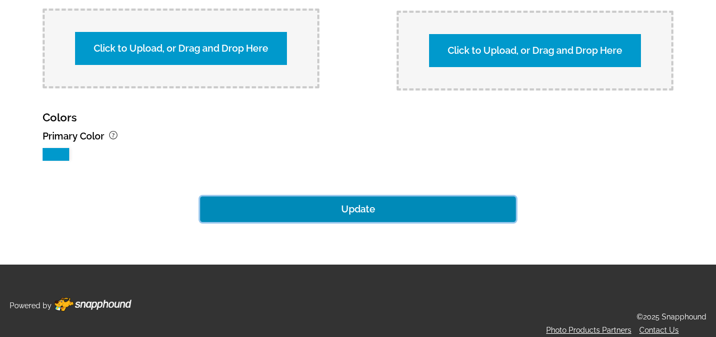
click at [348, 196] on button "Update" at bounding box center [358, 209] width 316 height 26
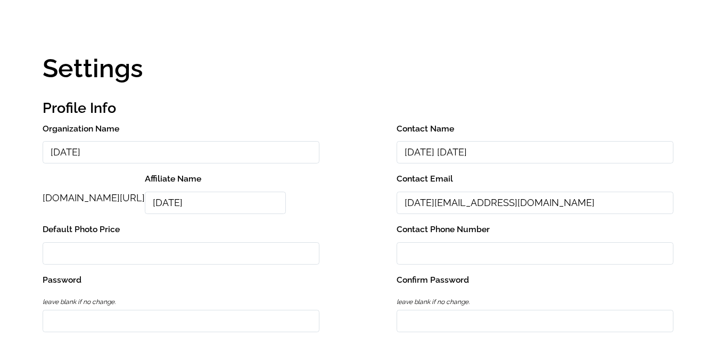
scroll to position [0, 0]
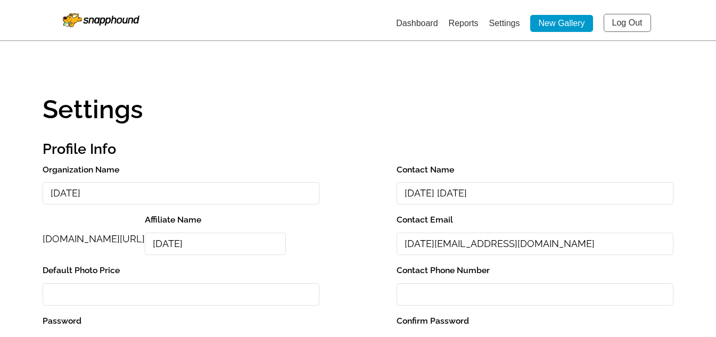
click at [418, 16] on li "Dashboard" at bounding box center [417, 22] width 42 height 17
click at [412, 21] on link "Dashboard" at bounding box center [417, 23] width 42 height 9
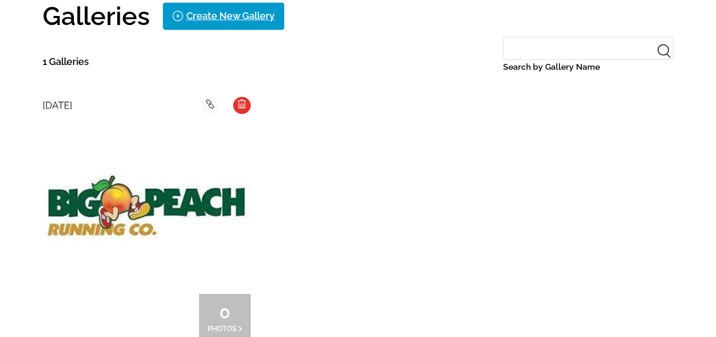
scroll to position [266, 0]
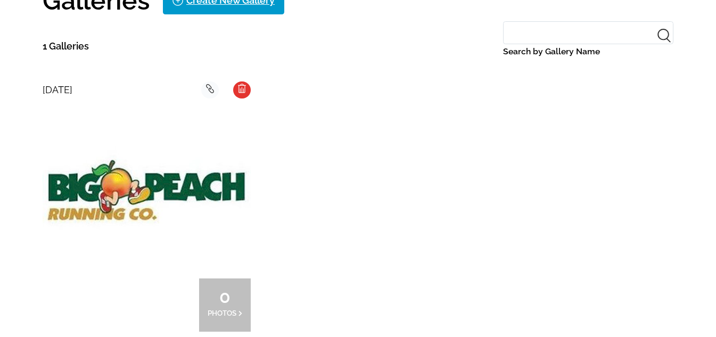
click at [245, 91] on icon "background Layer 1" at bounding box center [242, 88] width 8 height 11
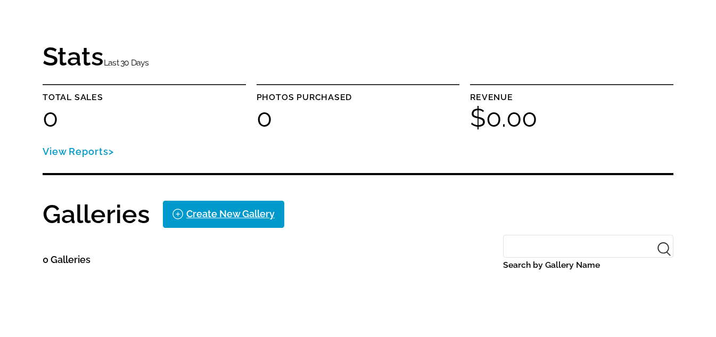
scroll to position [0, 0]
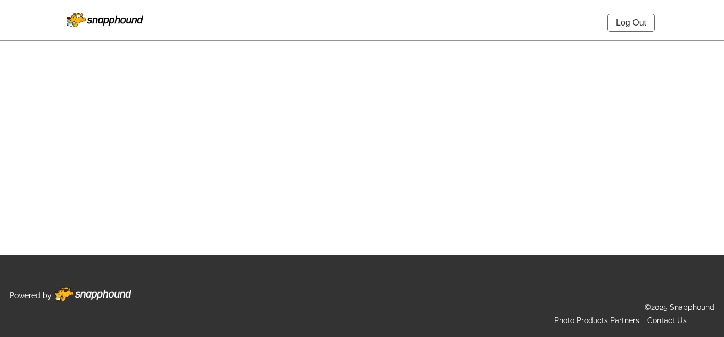
click at [632, 22] on link "Log Out" at bounding box center [630, 23] width 47 height 18
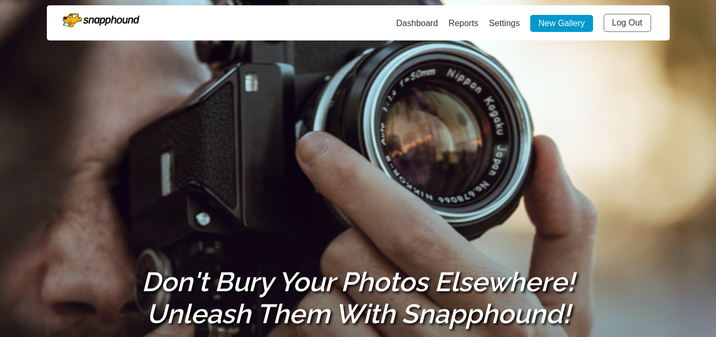
click at [627, 22] on link "Log Out" at bounding box center [627, 23] width 47 height 18
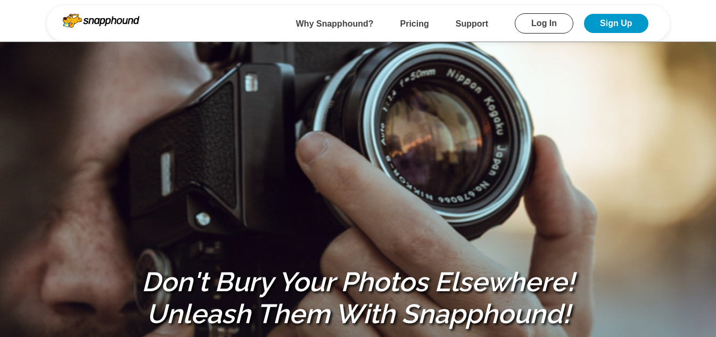
click at [550, 19] on link "Log In" at bounding box center [544, 23] width 59 height 20
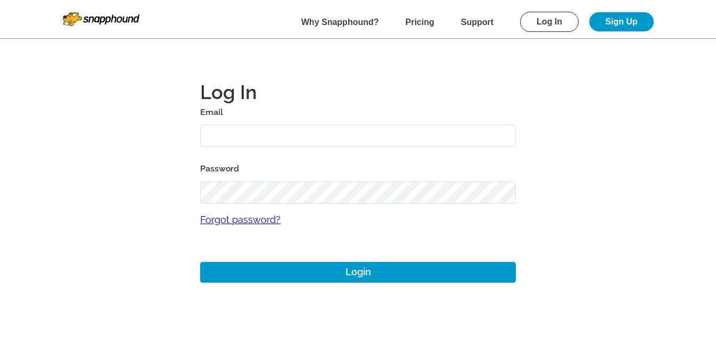
click at [357, 127] on input "text" at bounding box center [358, 136] width 316 height 23
paste input "[DATE]"
type input "[DATE][EMAIL_ADDRESS][DOMAIN_NAME]"
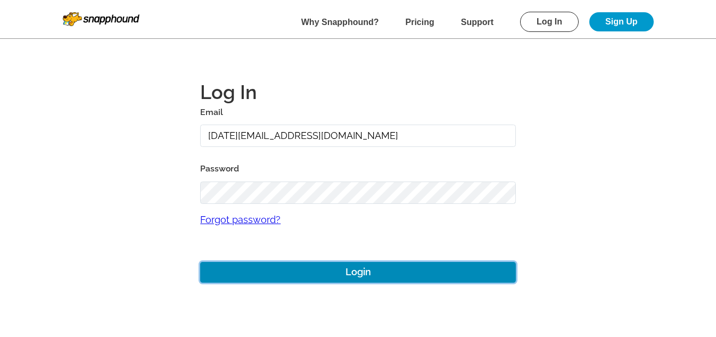
click at [379, 265] on button "Login" at bounding box center [358, 272] width 316 height 21
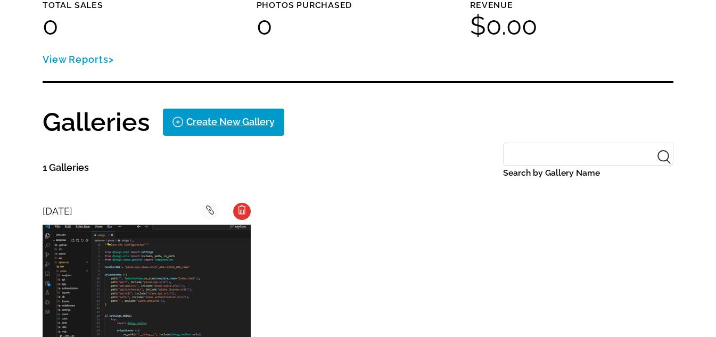
scroll to position [213, 0]
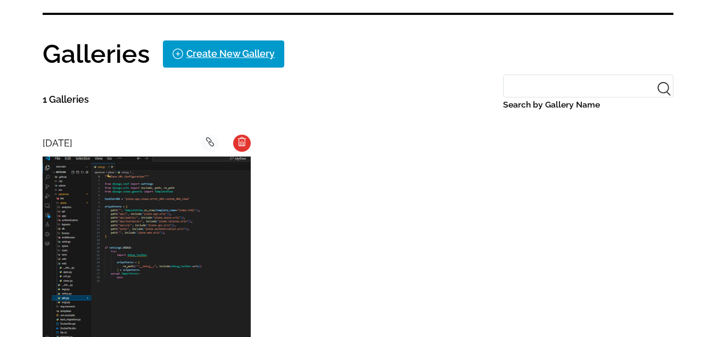
click at [152, 212] on img at bounding box center [147, 248] width 208 height 184
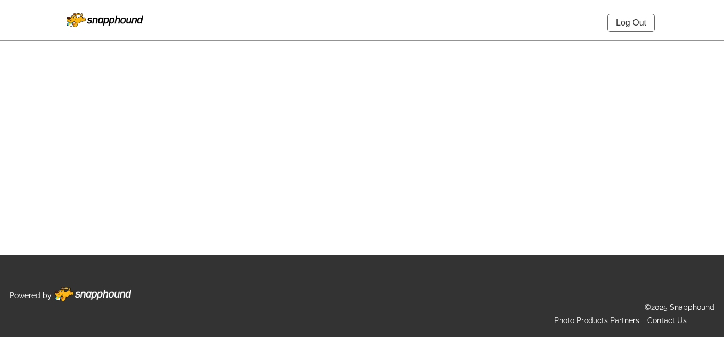
select select "onlyShowInGallery"
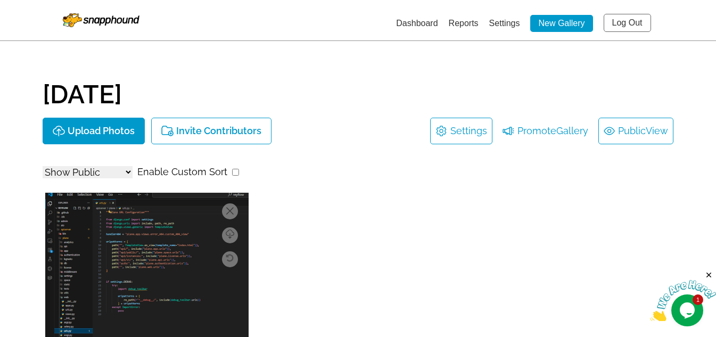
click at [658, 130] on span "View" at bounding box center [657, 130] width 22 height 17
click at [413, 18] on li "Dashboard" at bounding box center [417, 22] width 42 height 17
click at [411, 22] on link "Dashboard" at bounding box center [417, 23] width 42 height 9
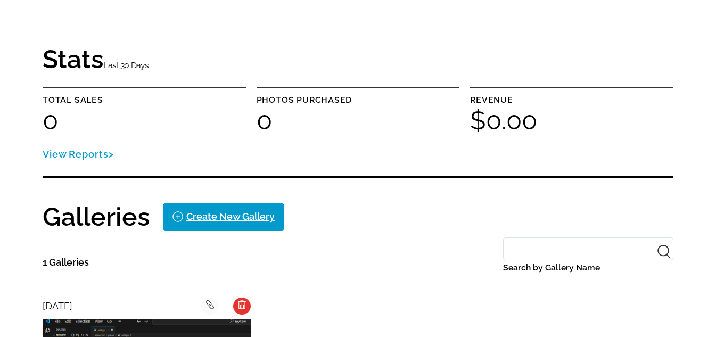
scroll to position [160, 0]
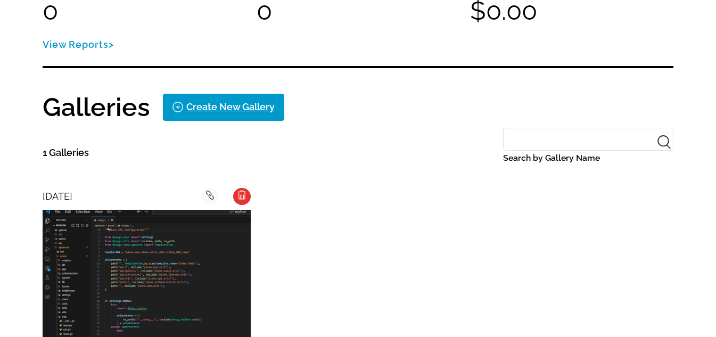
click at [248, 195] on div "background Layer 1" at bounding box center [242, 196] width 18 height 17
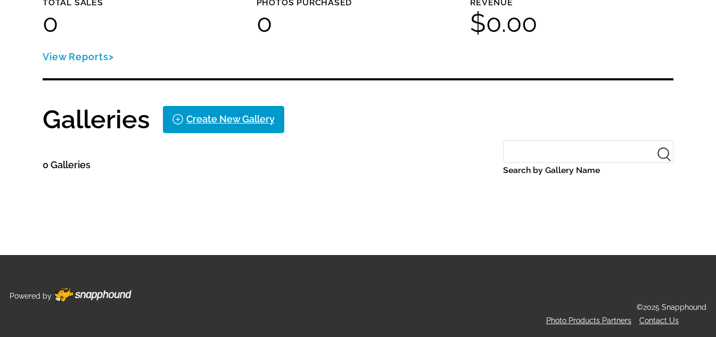
scroll to position [147, 0]
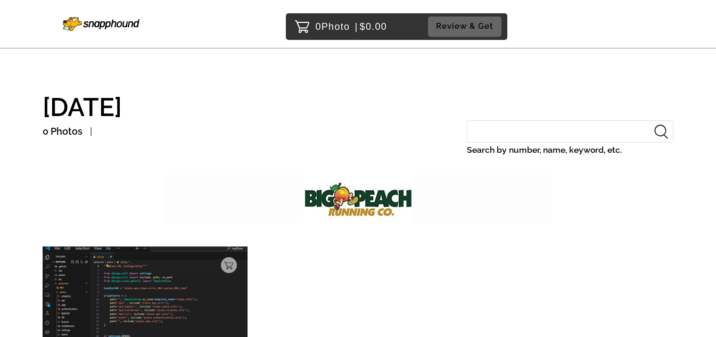
click at [102, 24] on img at bounding box center [101, 24] width 77 height 14
